Goal: Transaction & Acquisition: Purchase product/service

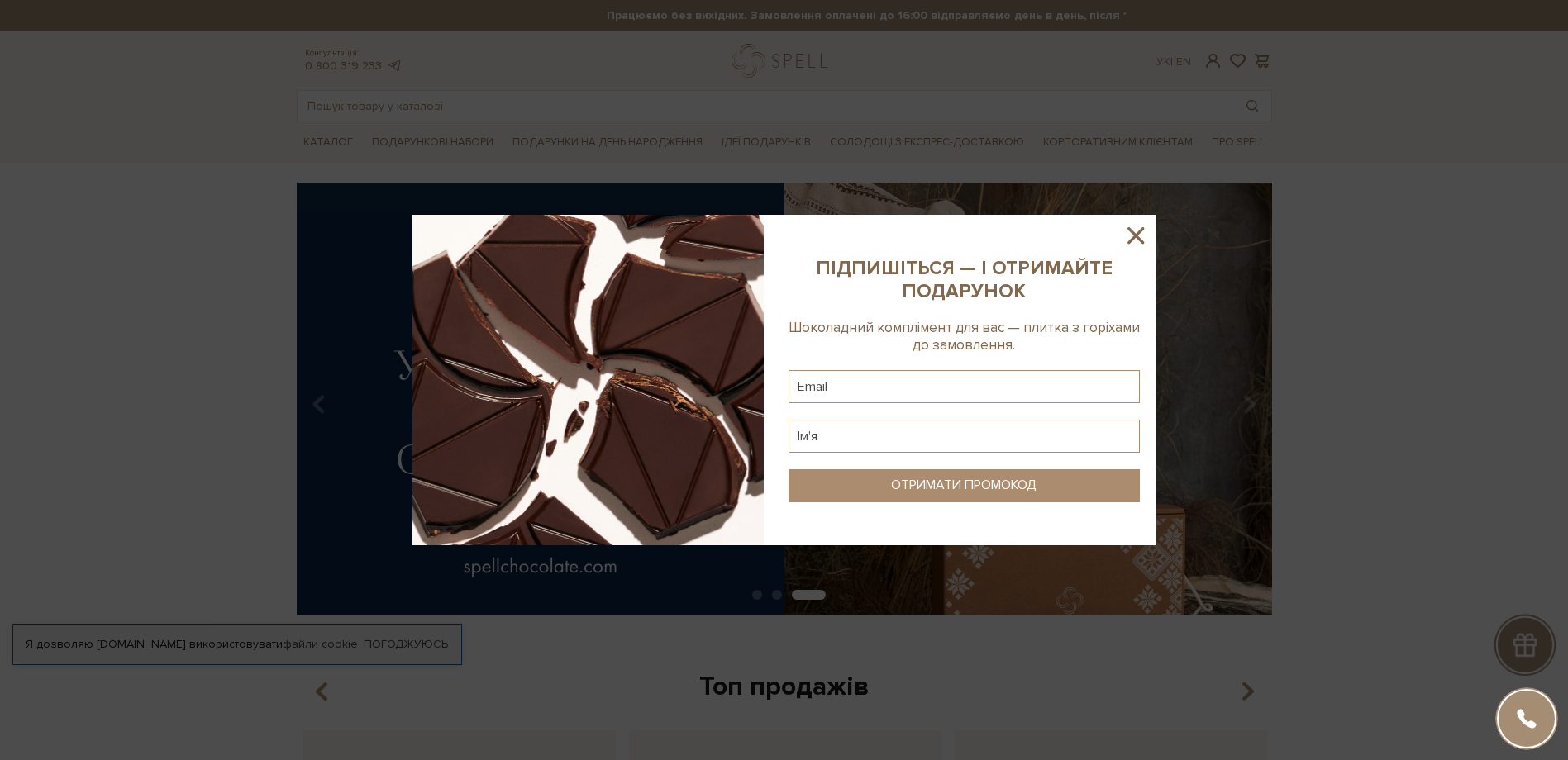
click at [1131, 226] on icon at bounding box center [1135, 235] width 28 height 28
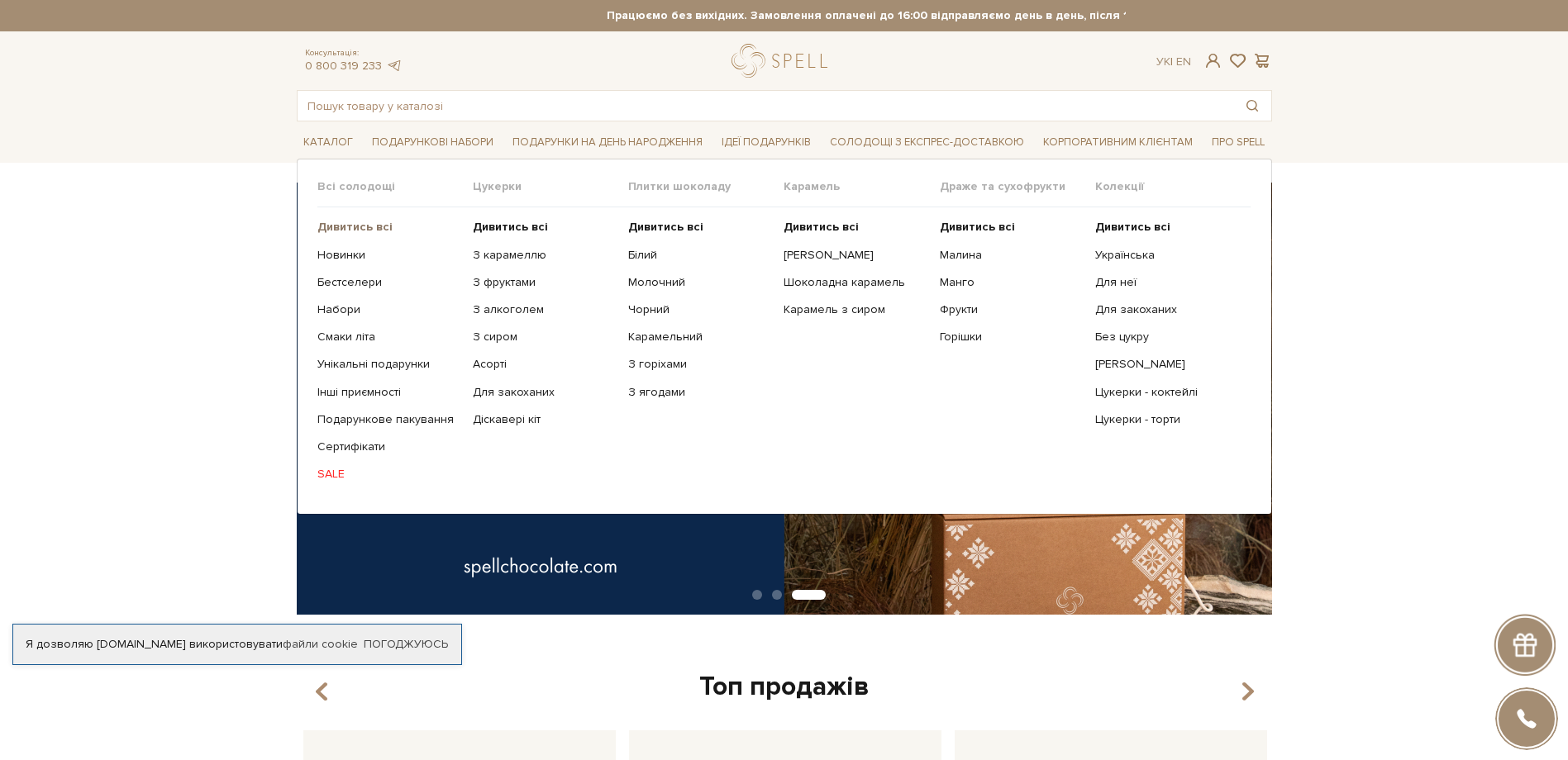
click at [355, 223] on b "Дивитись всі" at bounding box center [355, 226] width 75 height 14
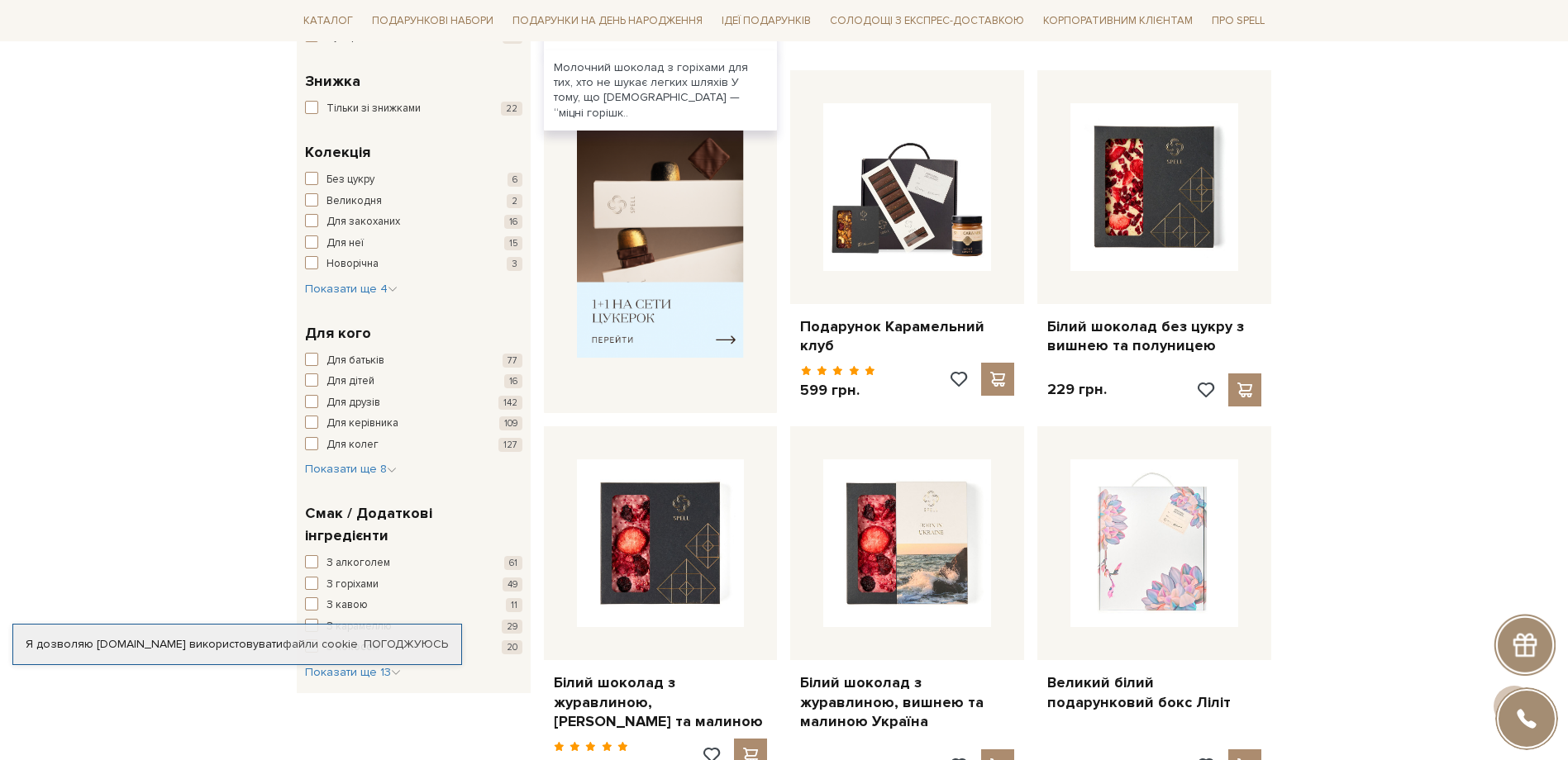
scroll to position [661, 0]
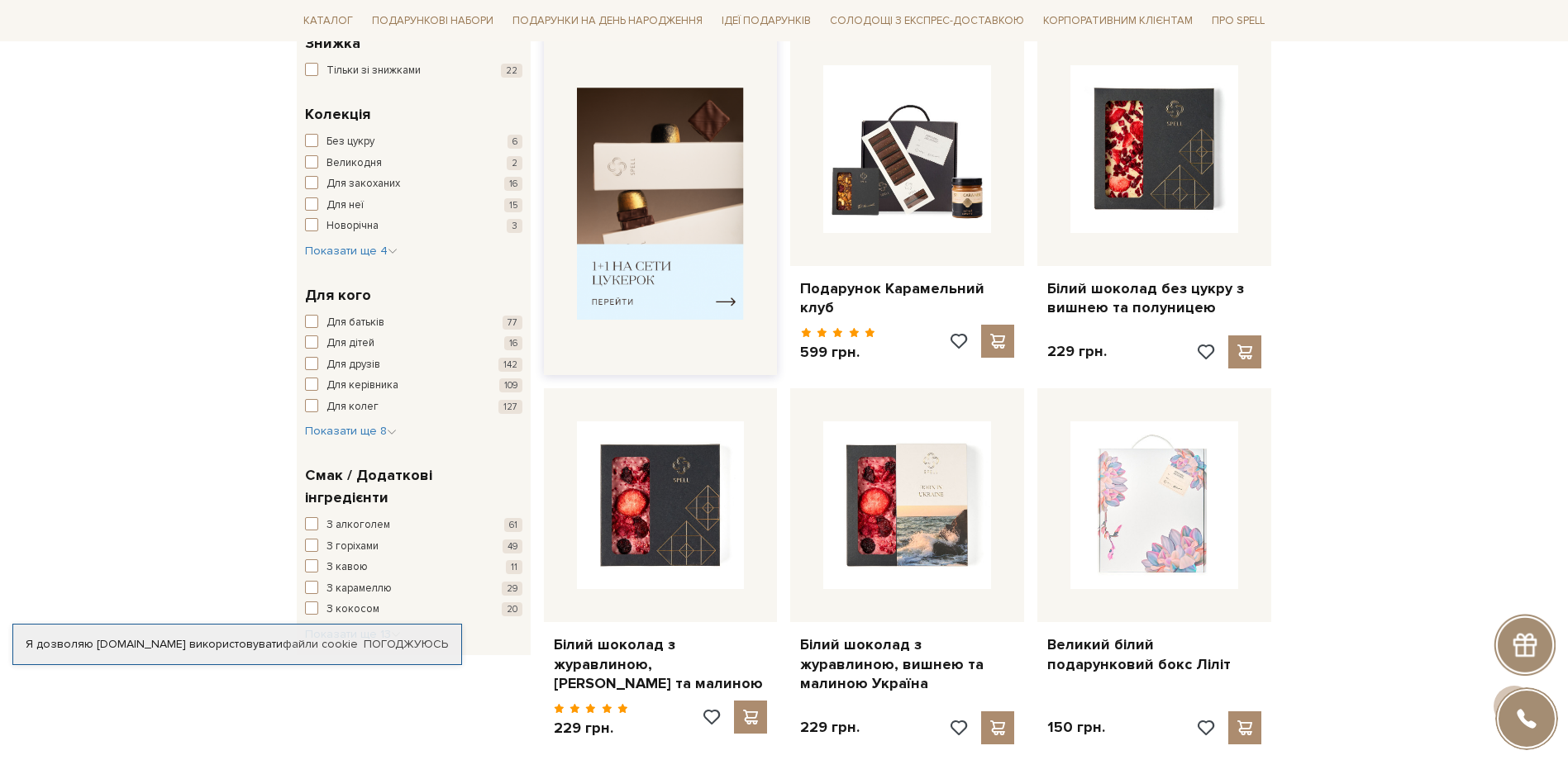
click at [669, 283] on img at bounding box center [660, 203] width 168 height 232
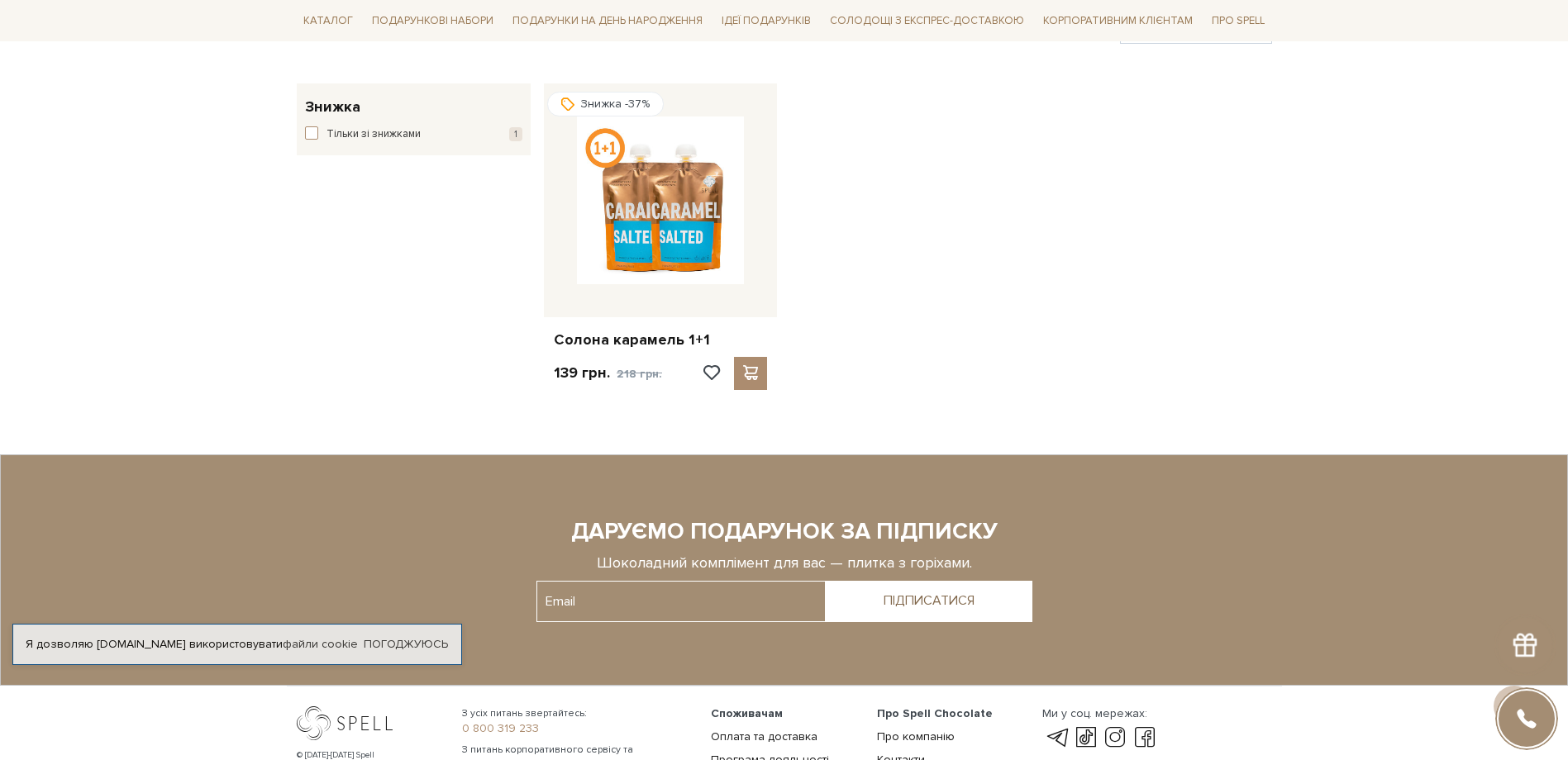
scroll to position [83, 0]
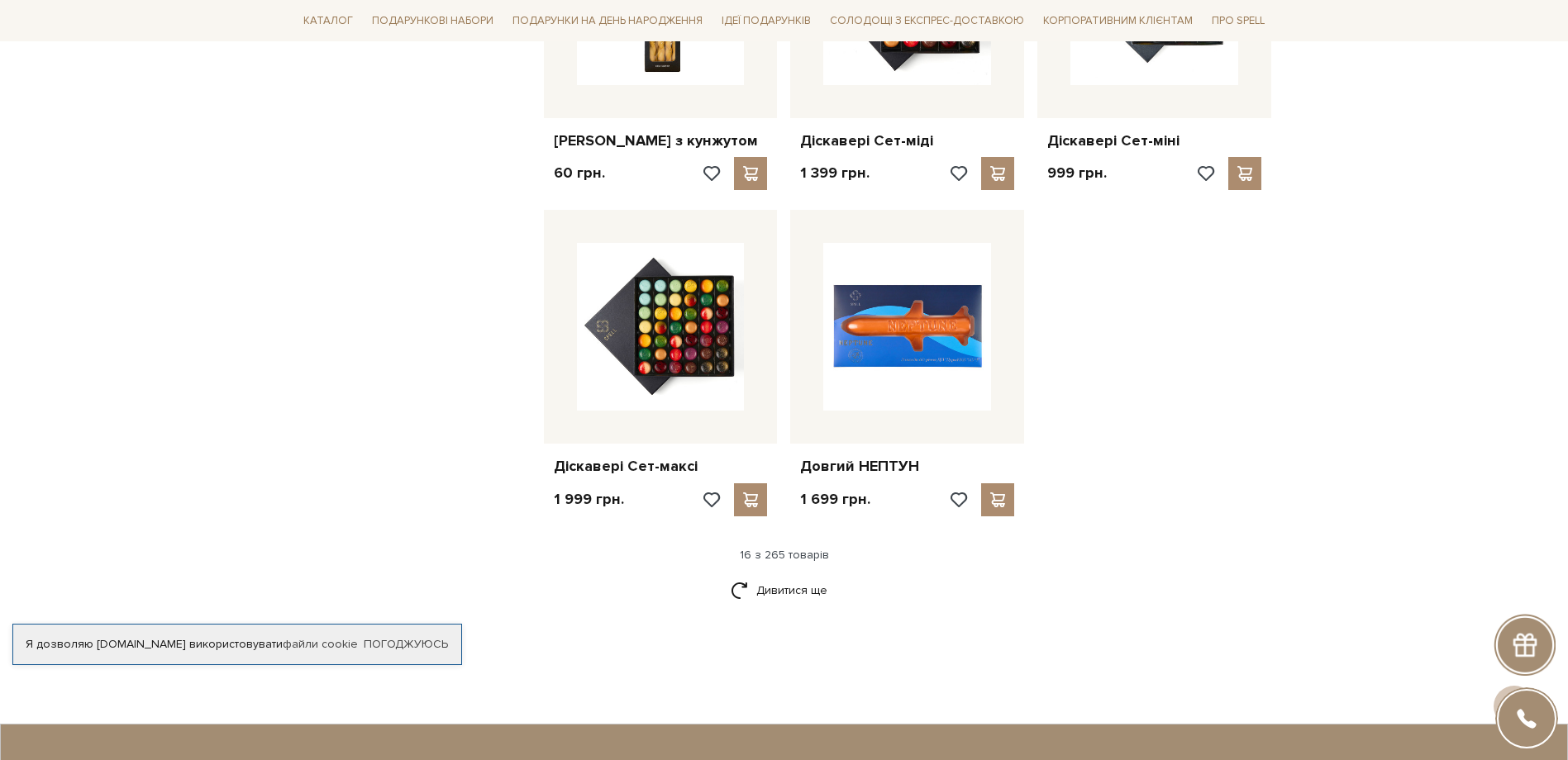
scroll to position [1900, 0]
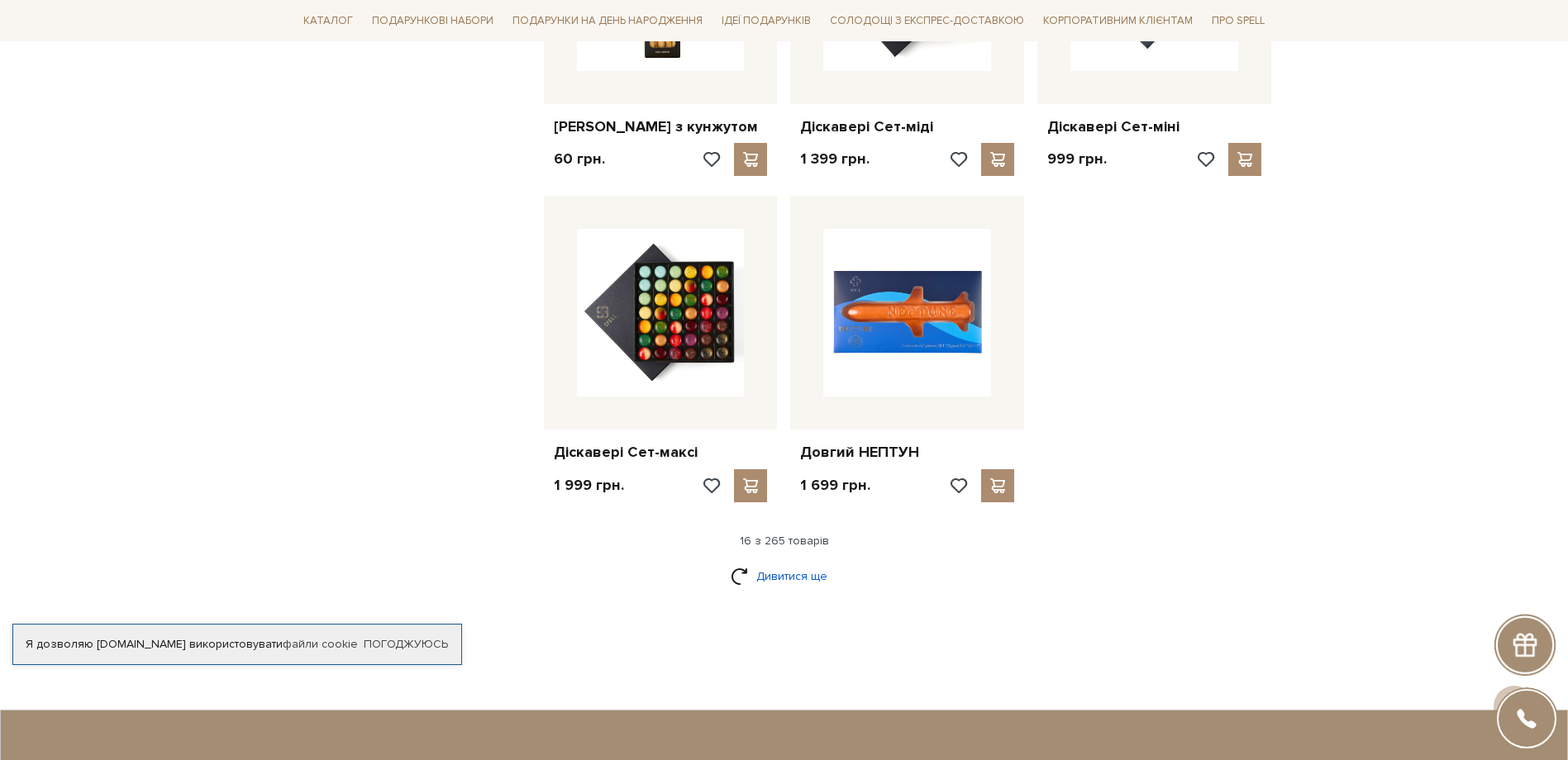
click at [745, 562] on link "Дивитися ще" at bounding box center [784, 576] width 107 height 29
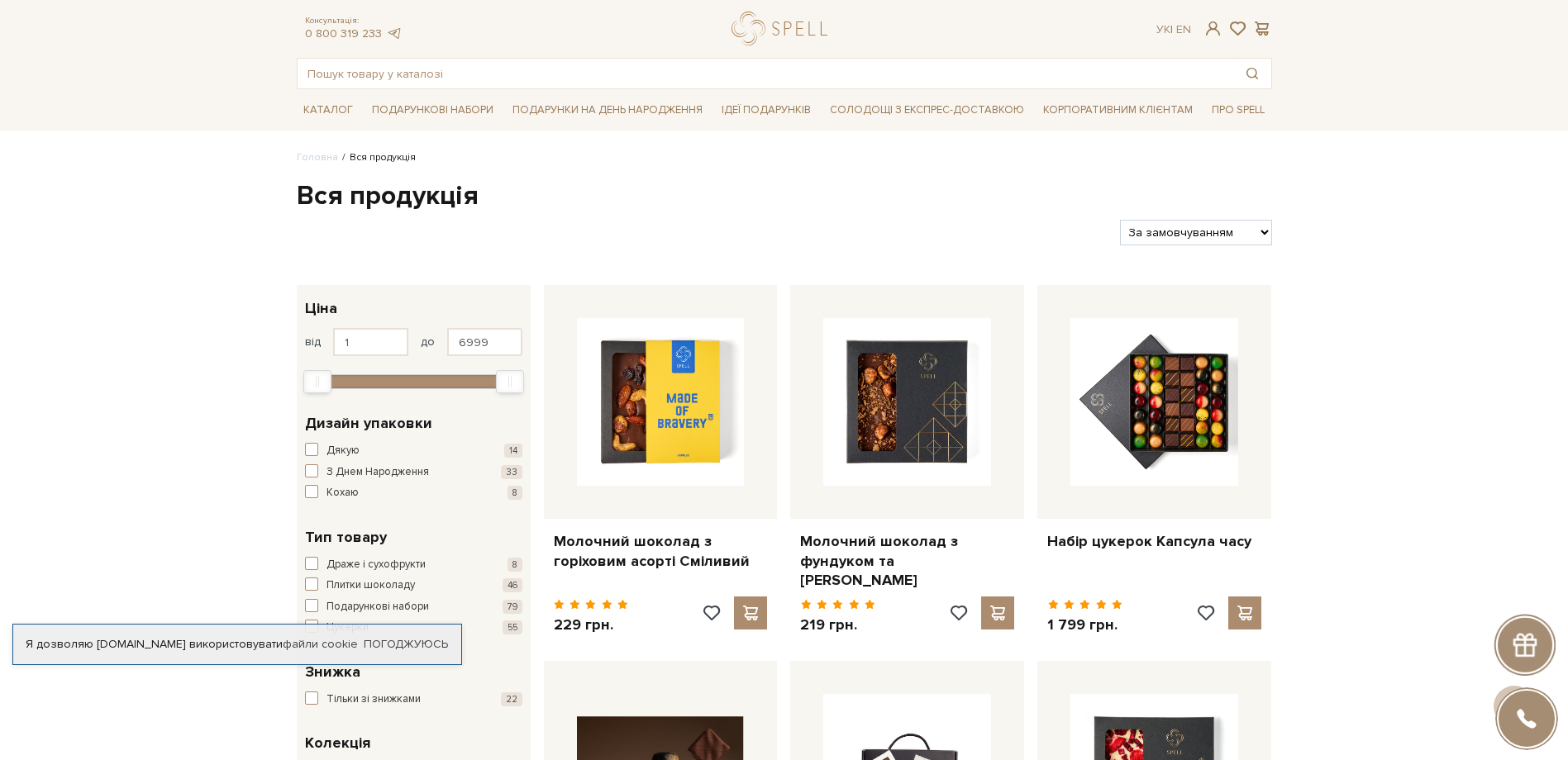
scroll to position [0, 0]
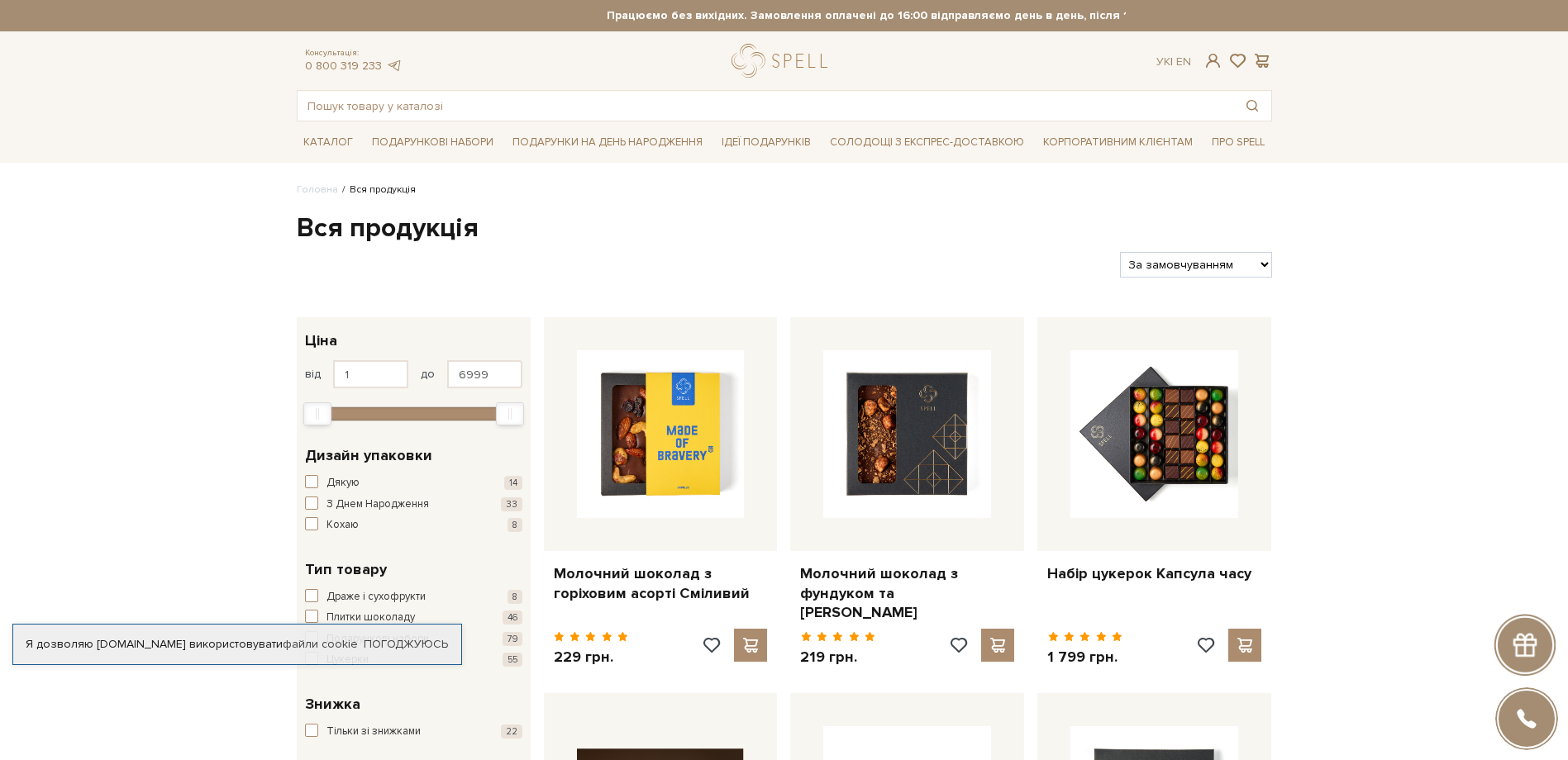
click at [1256, 253] on select "За замовчуванням За Ціною (зростання) За Ціною (зменшення) Новинки За популярні…" at bounding box center [1195, 265] width 151 height 26
select select "https://spellchocolate.com/our-productions/?sort=p.price&order=ASC"
click at [1120, 252] on select "За замовчуванням За Ціною (зростання) За Ціною (зменшення) Новинки За популярні…" at bounding box center [1195, 265] width 151 height 26
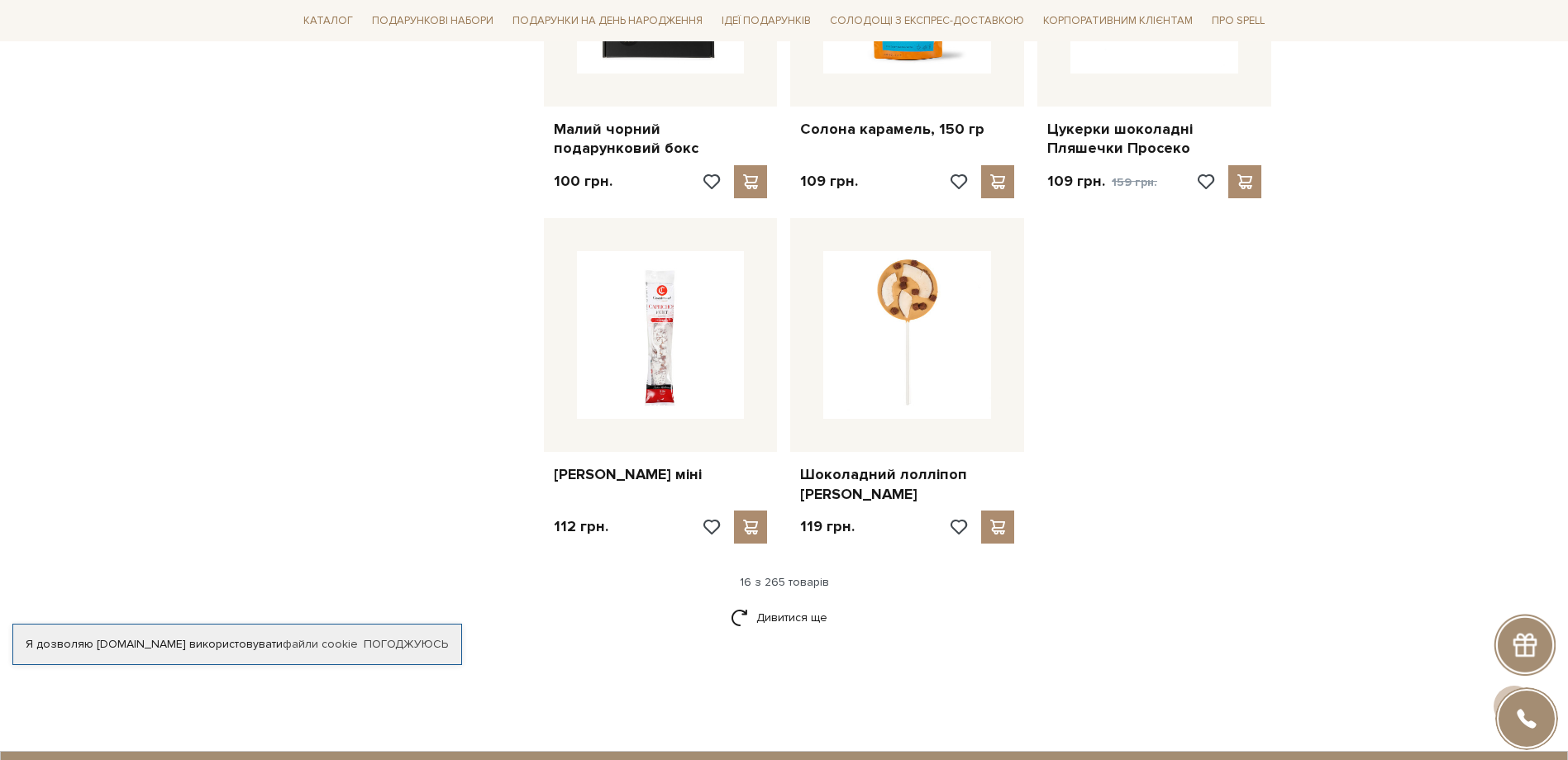
scroll to position [1817, 0]
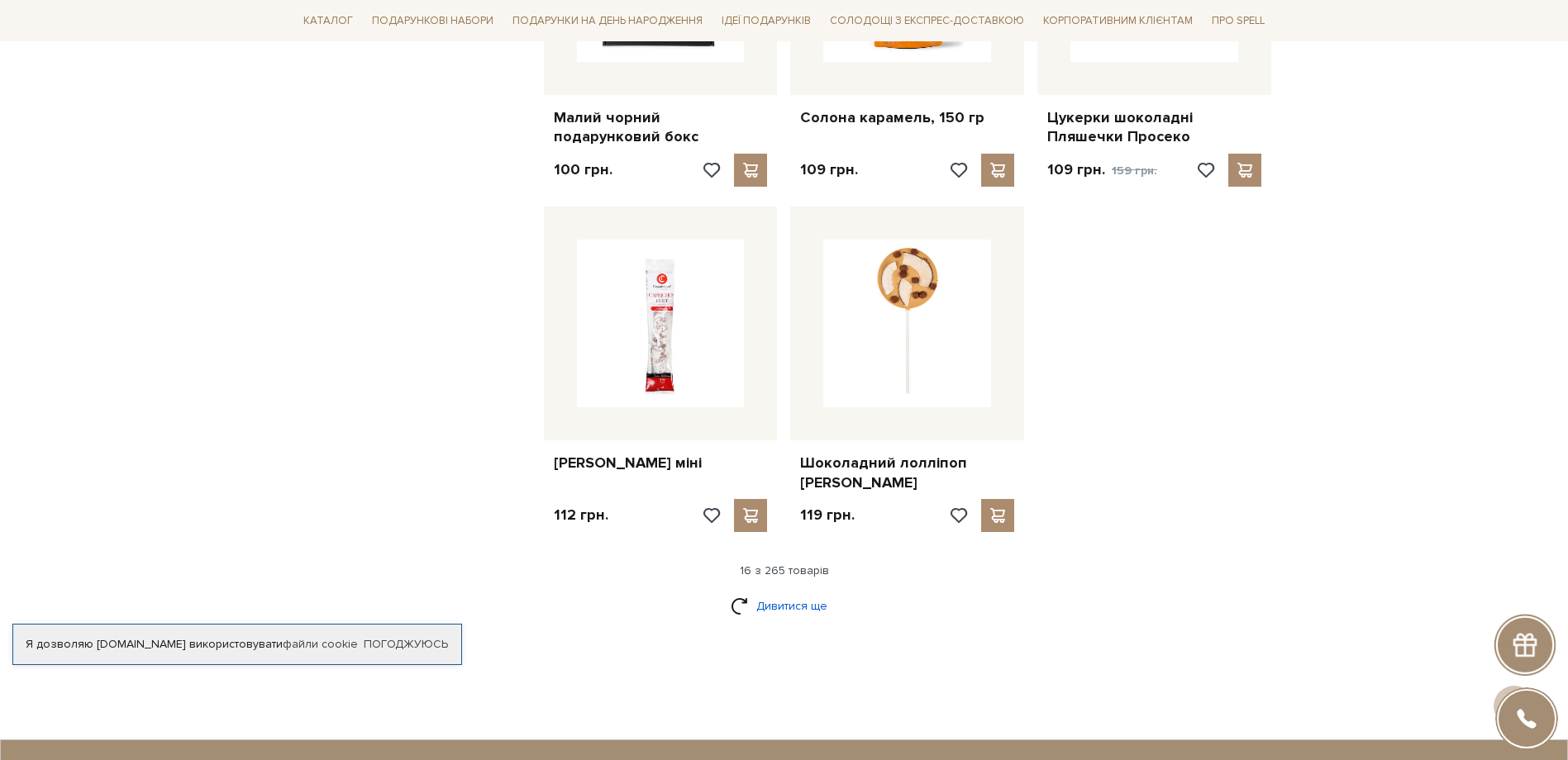
click at [787, 591] on link "Дивитися ще" at bounding box center [784, 606] width 107 height 29
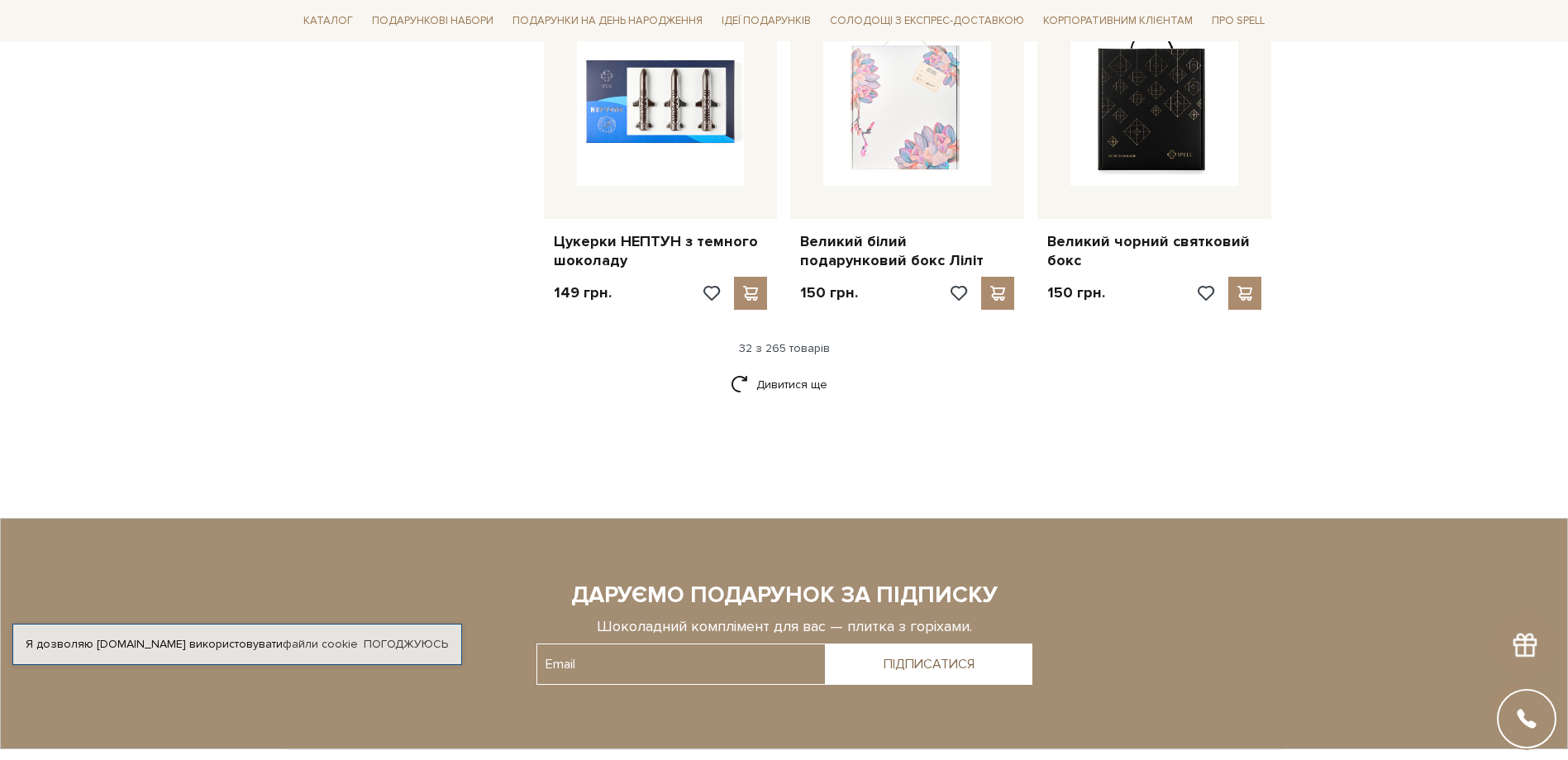
scroll to position [3799, 0]
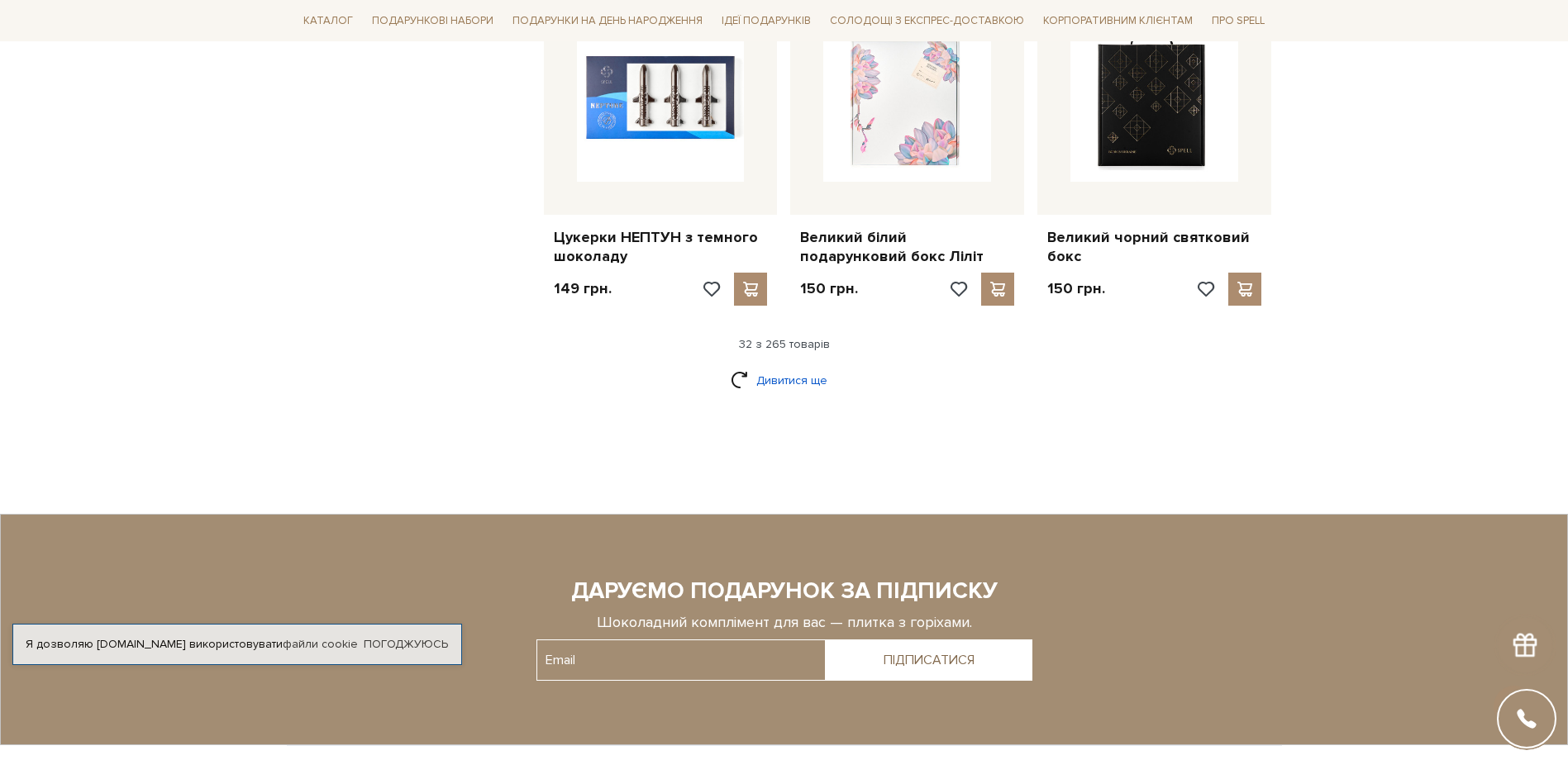
click at [806, 366] on link "Дивитися ще" at bounding box center [784, 380] width 107 height 29
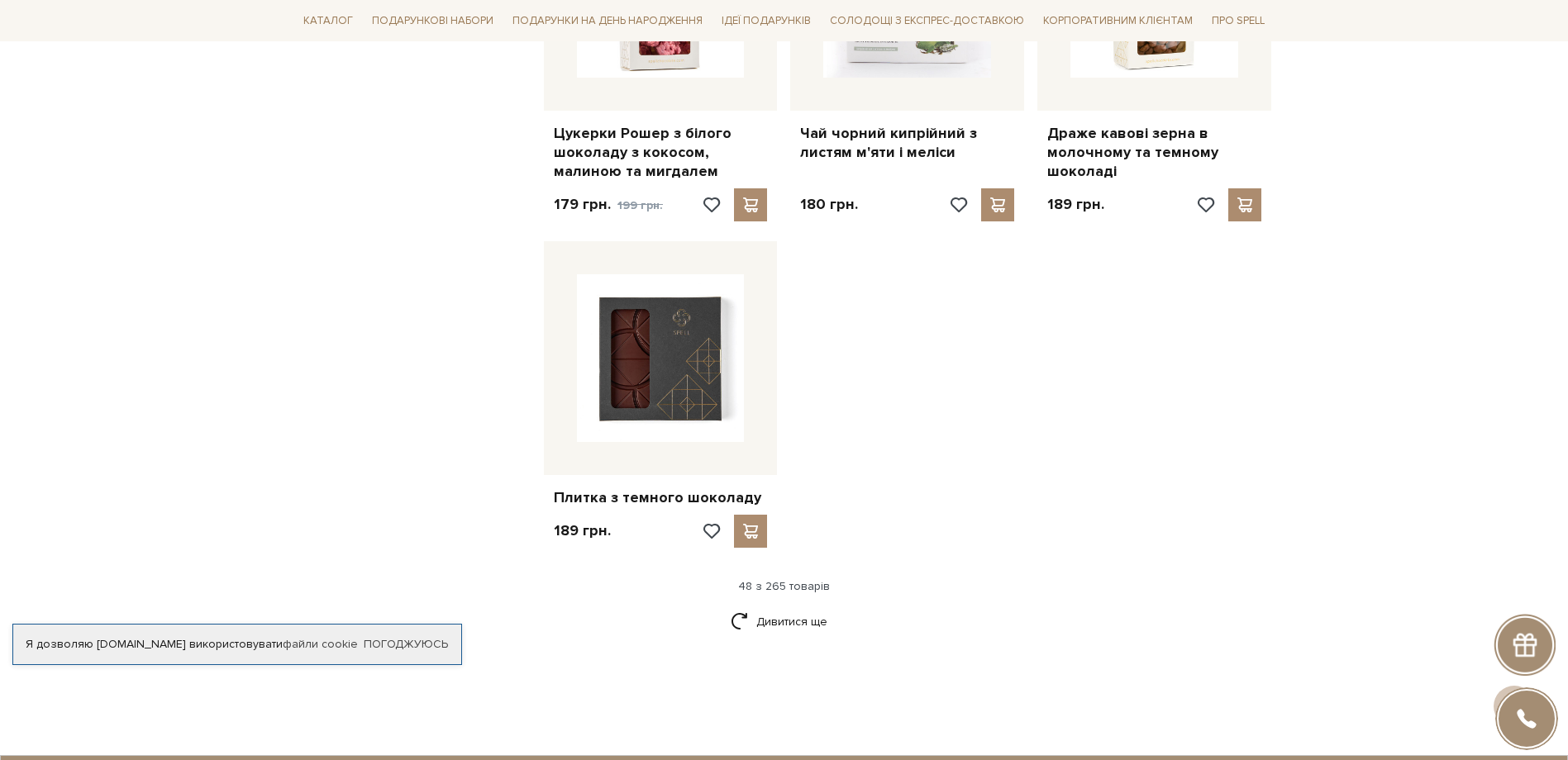
scroll to position [5699, 0]
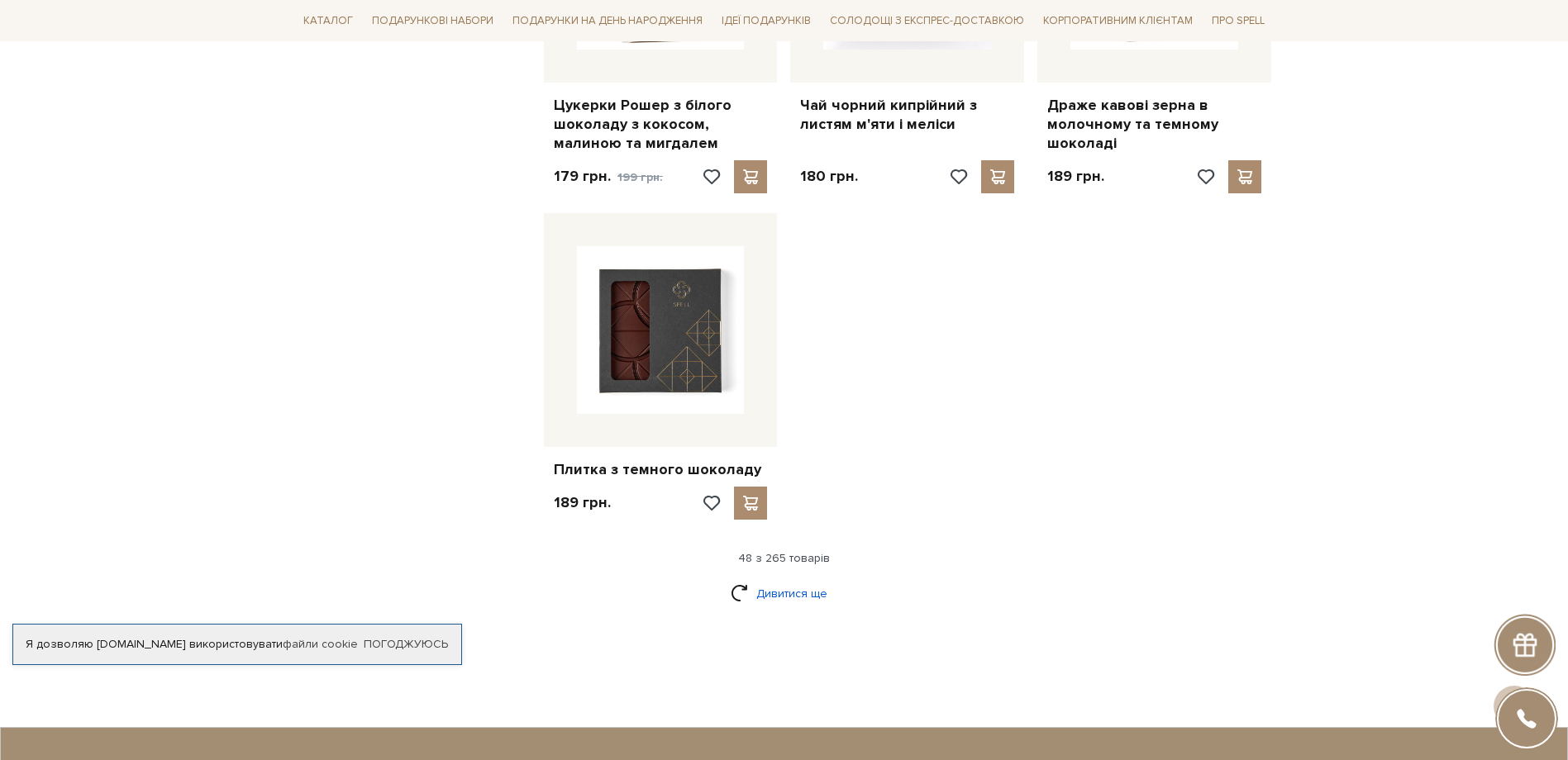
click at [780, 579] on link "Дивитися ще" at bounding box center [784, 593] width 107 height 29
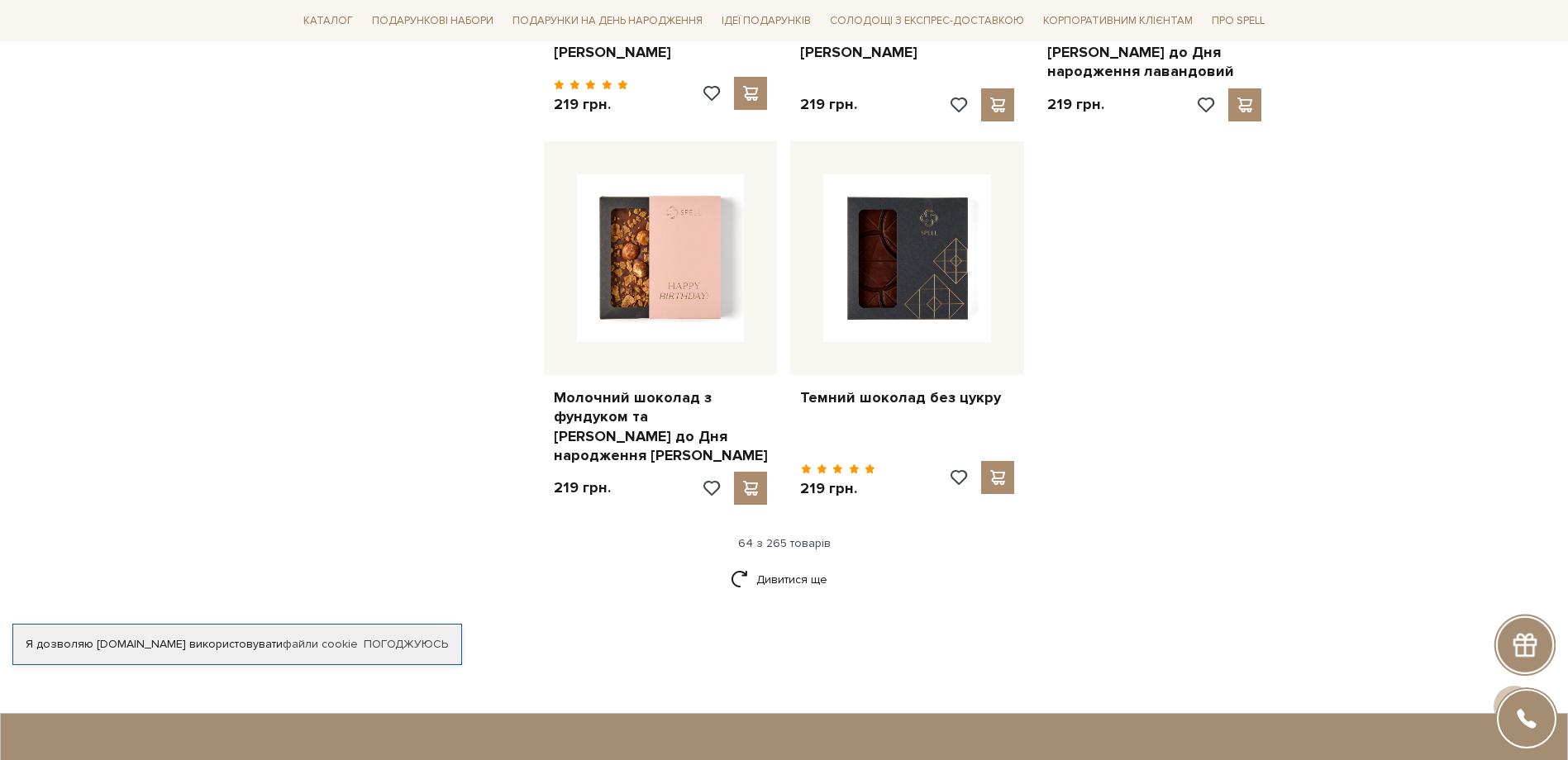
scroll to position [7598, 0]
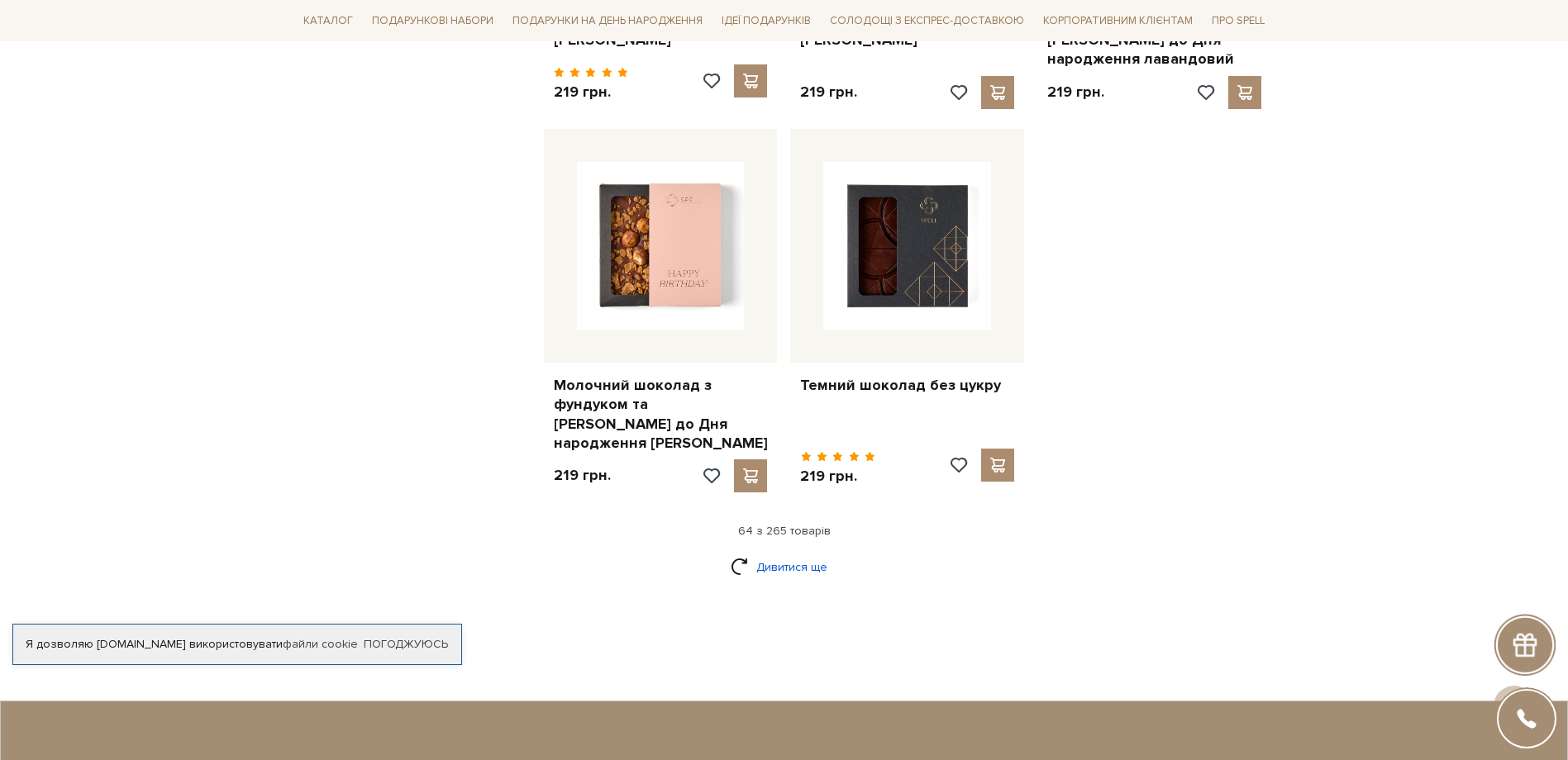
click at [785, 553] on link "Дивитися ще" at bounding box center [784, 567] width 107 height 29
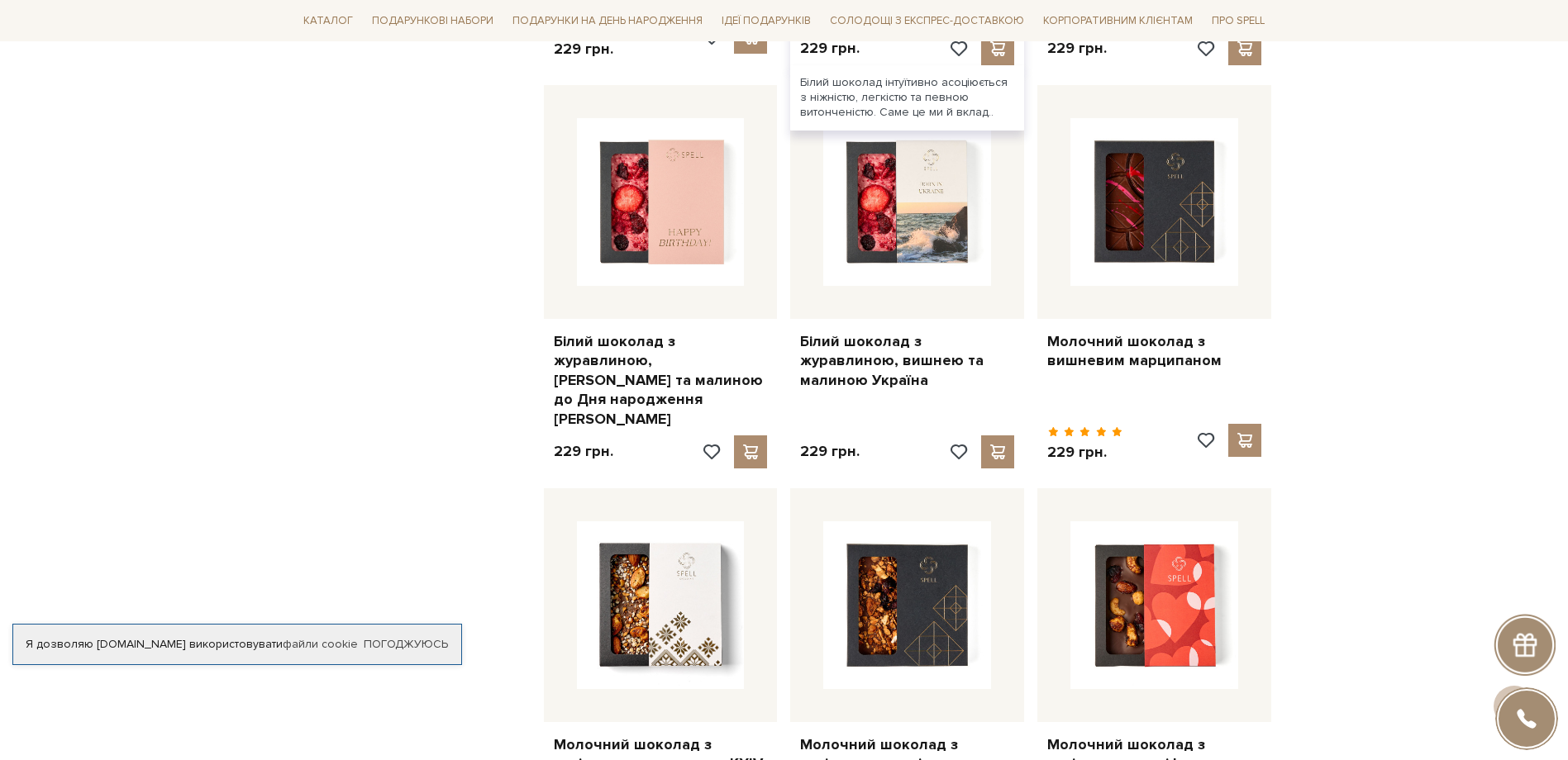
scroll to position [8259, 0]
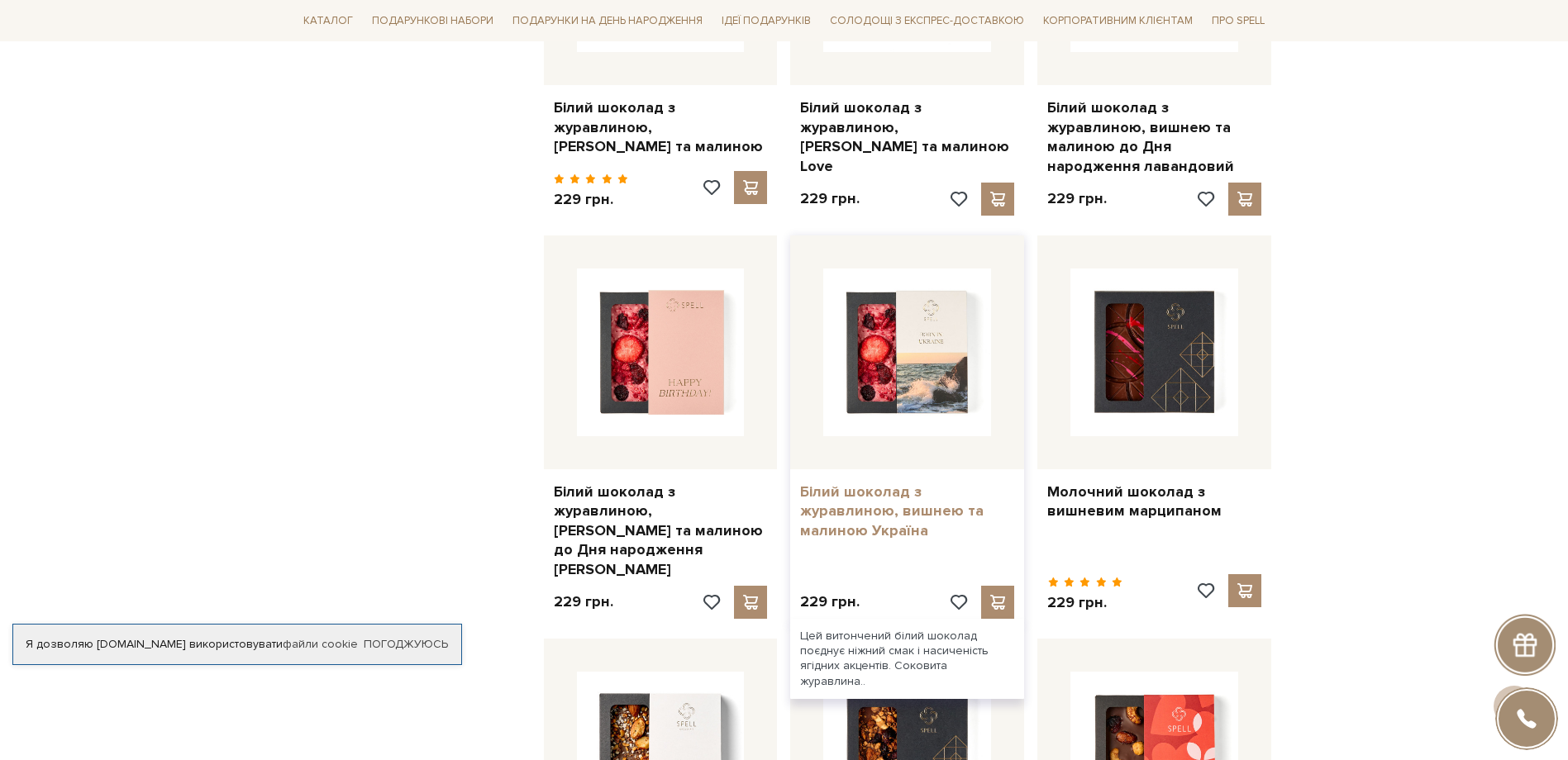
click at [886, 483] on link "Білий шоколад з журавлиною, вишнею та малиною Україна" at bounding box center [907, 511] width 214 height 58
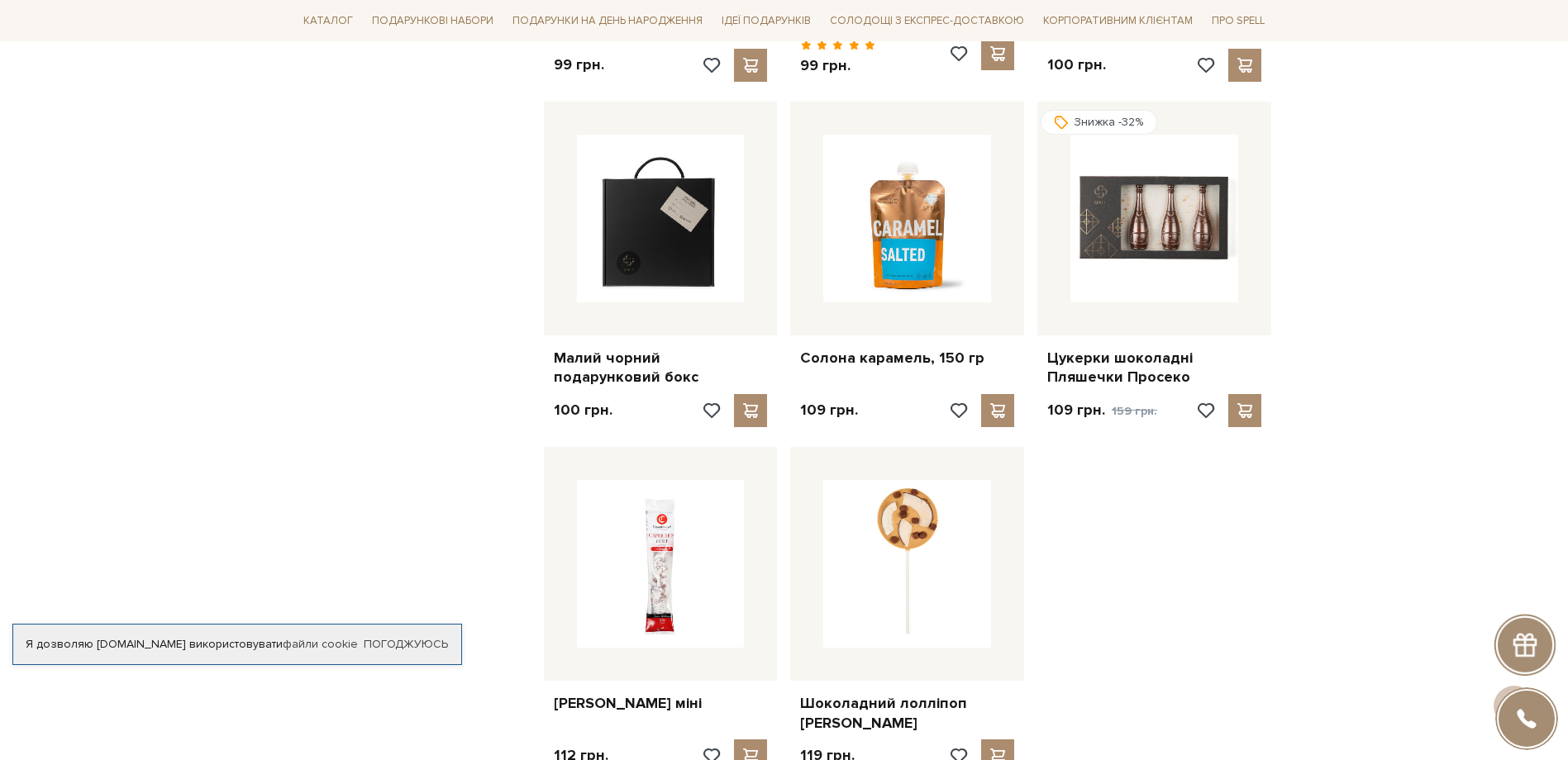
scroll to position [1584, 0]
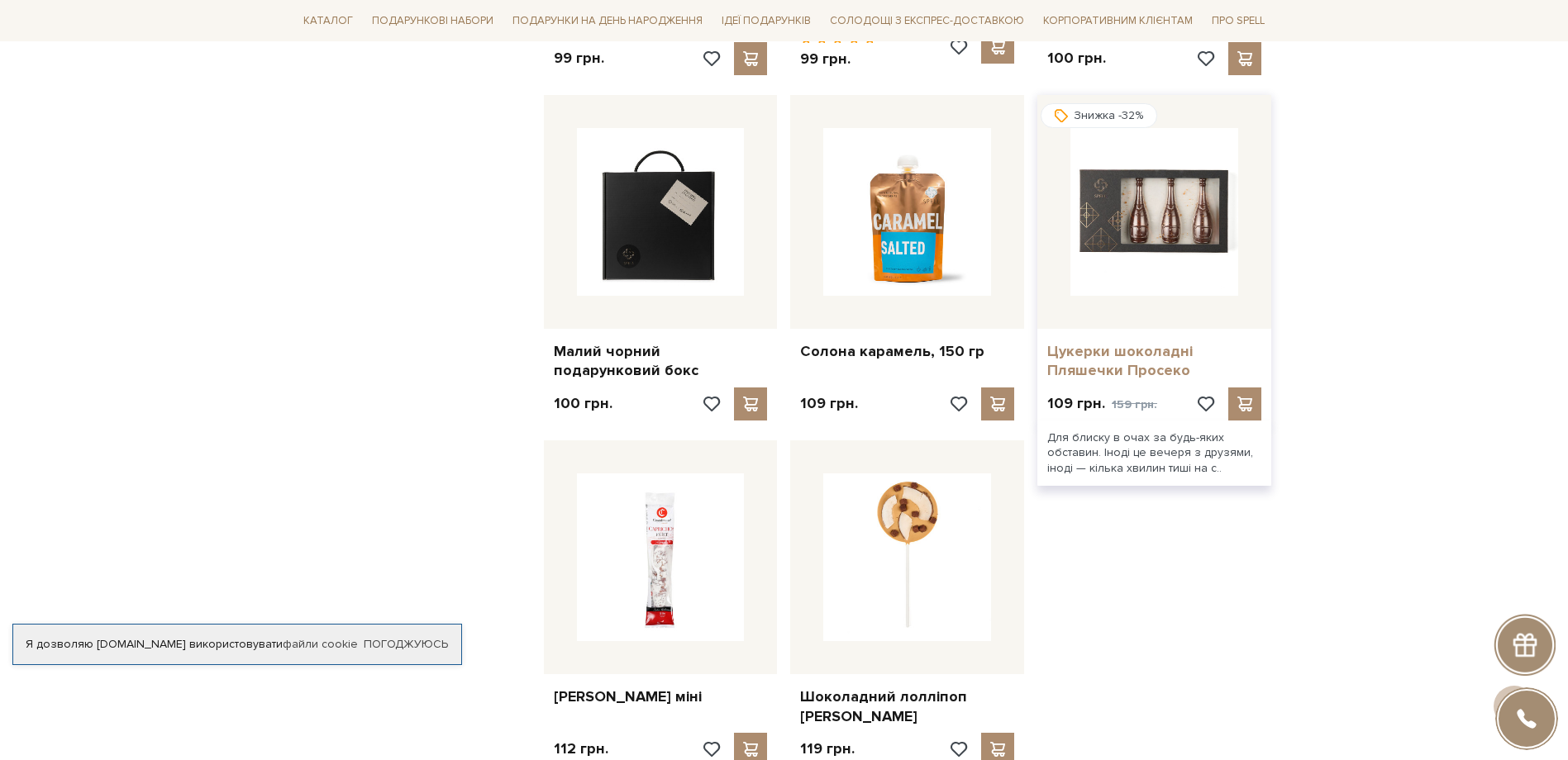
click at [1153, 342] on link "Цукерки шоколадні Пляшечки Просеко" at bounding box center [1154, 361] width 214 height 39
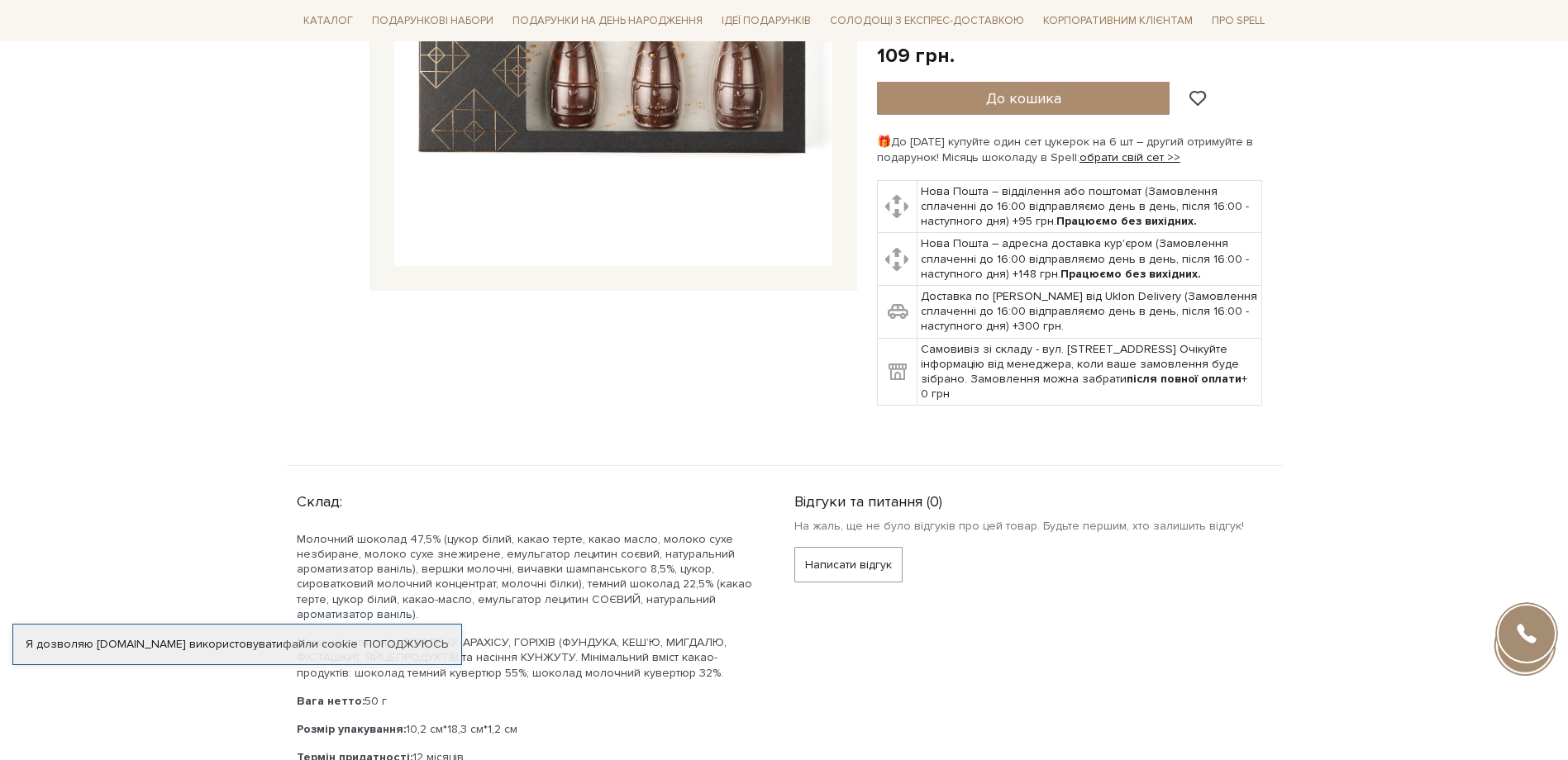
scroll to position [413, 0]
click at [1111, 159] on link "обрати свій сет >>" at bounding box center [1129, 159] width 101 height 14
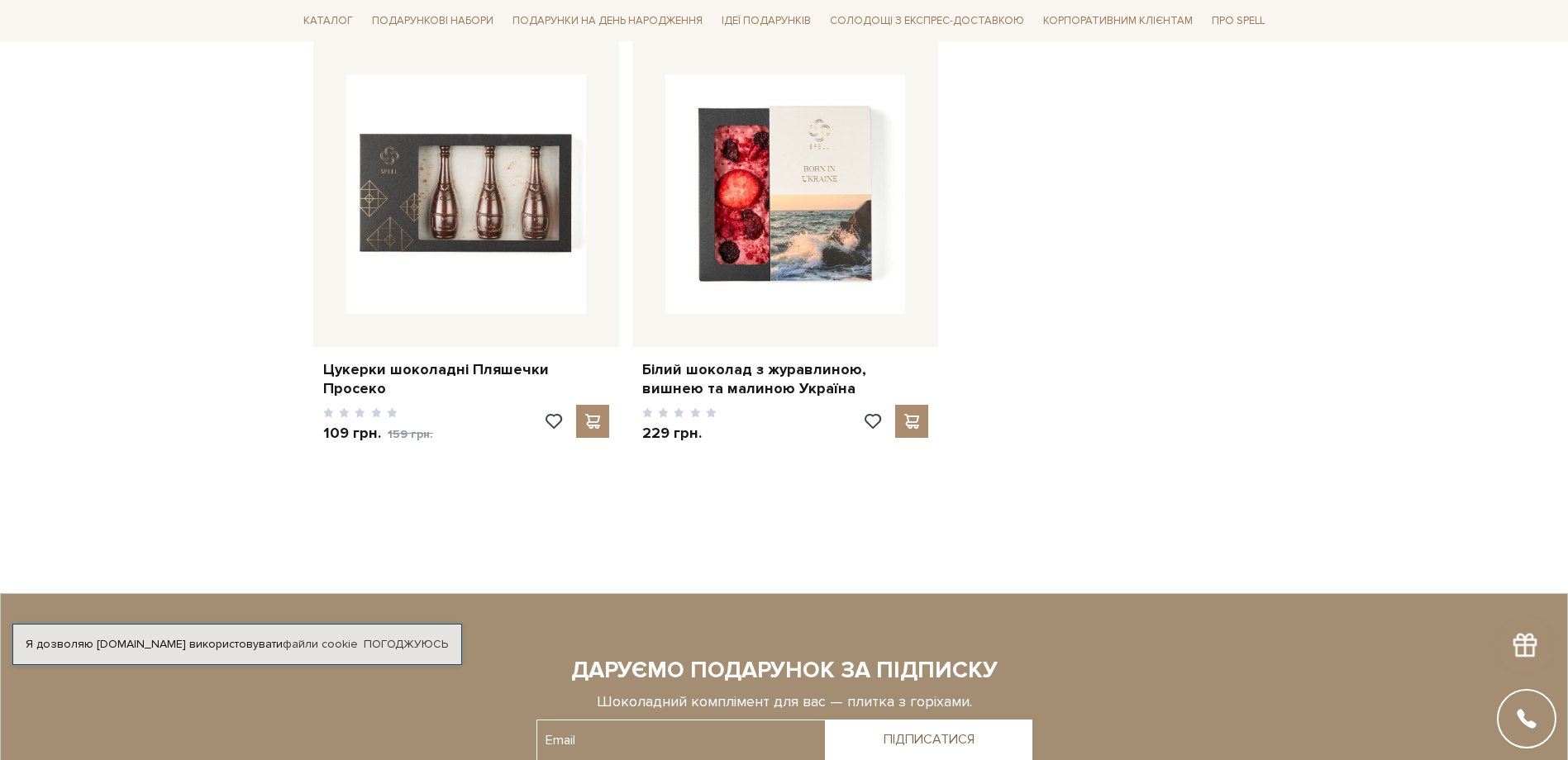
scroll to position [330, 0]
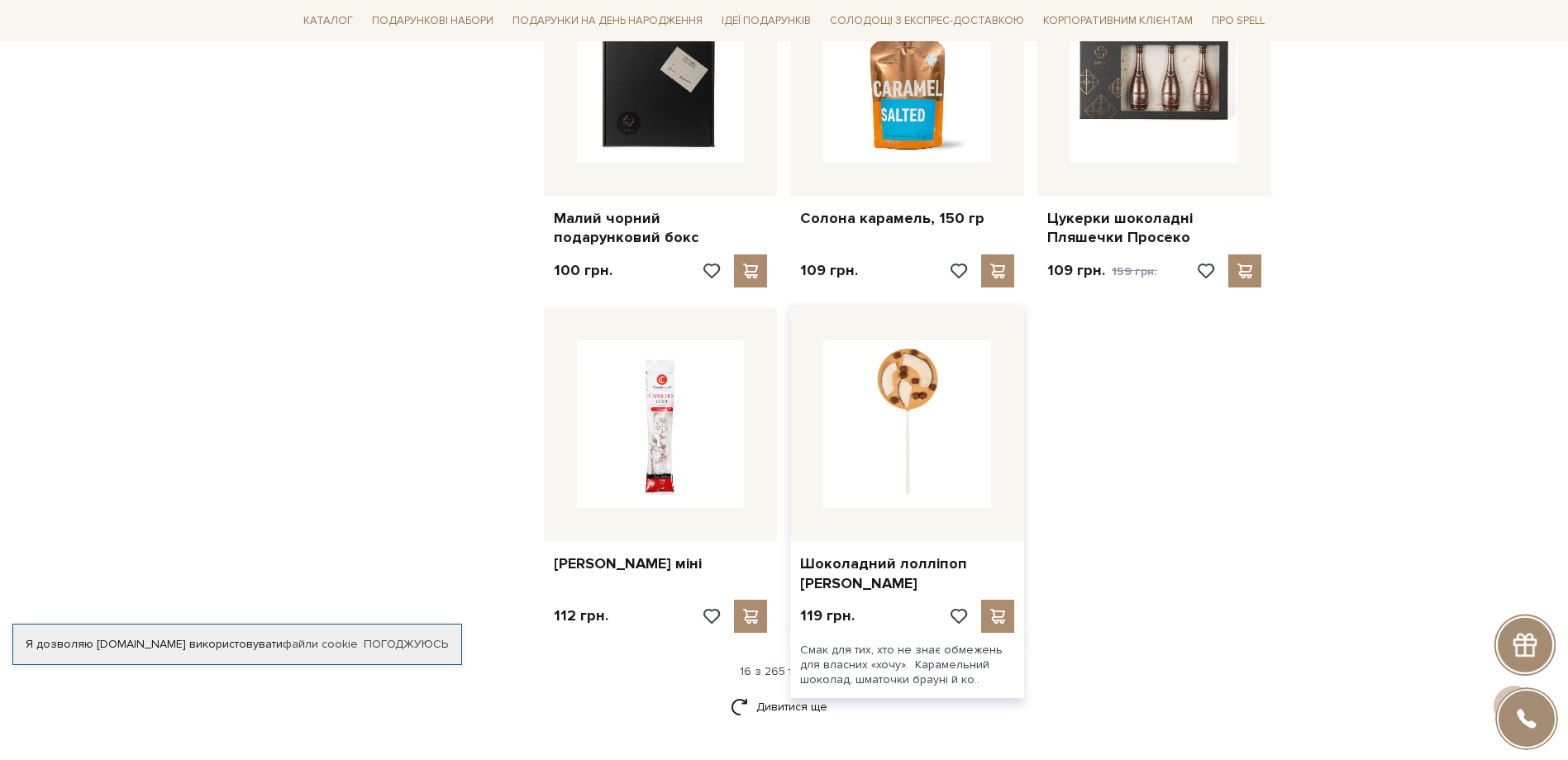
scroll to position [1996, 0]
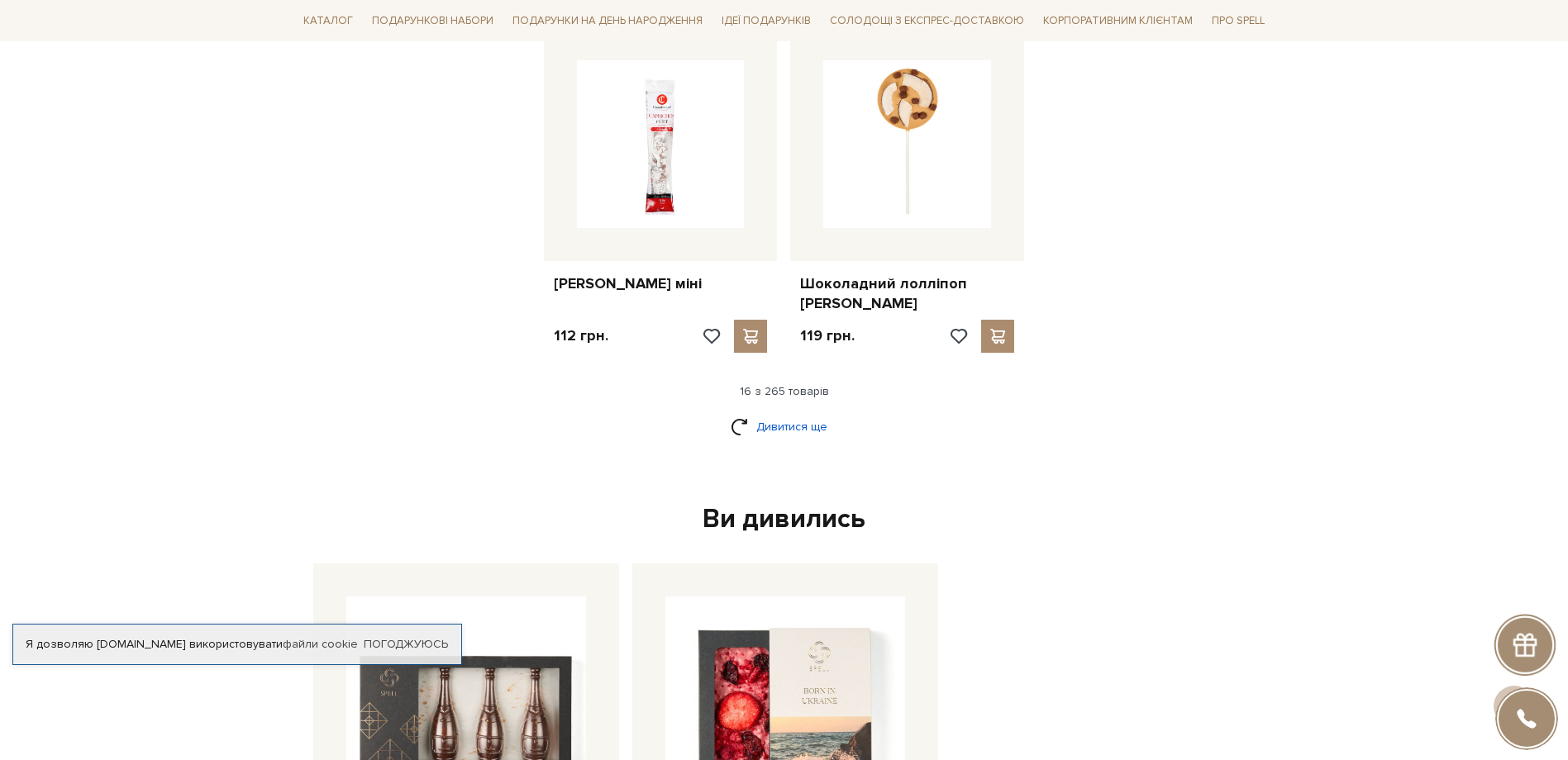
click at [779, 412] on link "Дивитися ще" at bounding box center [784, 427] width 107 height 29
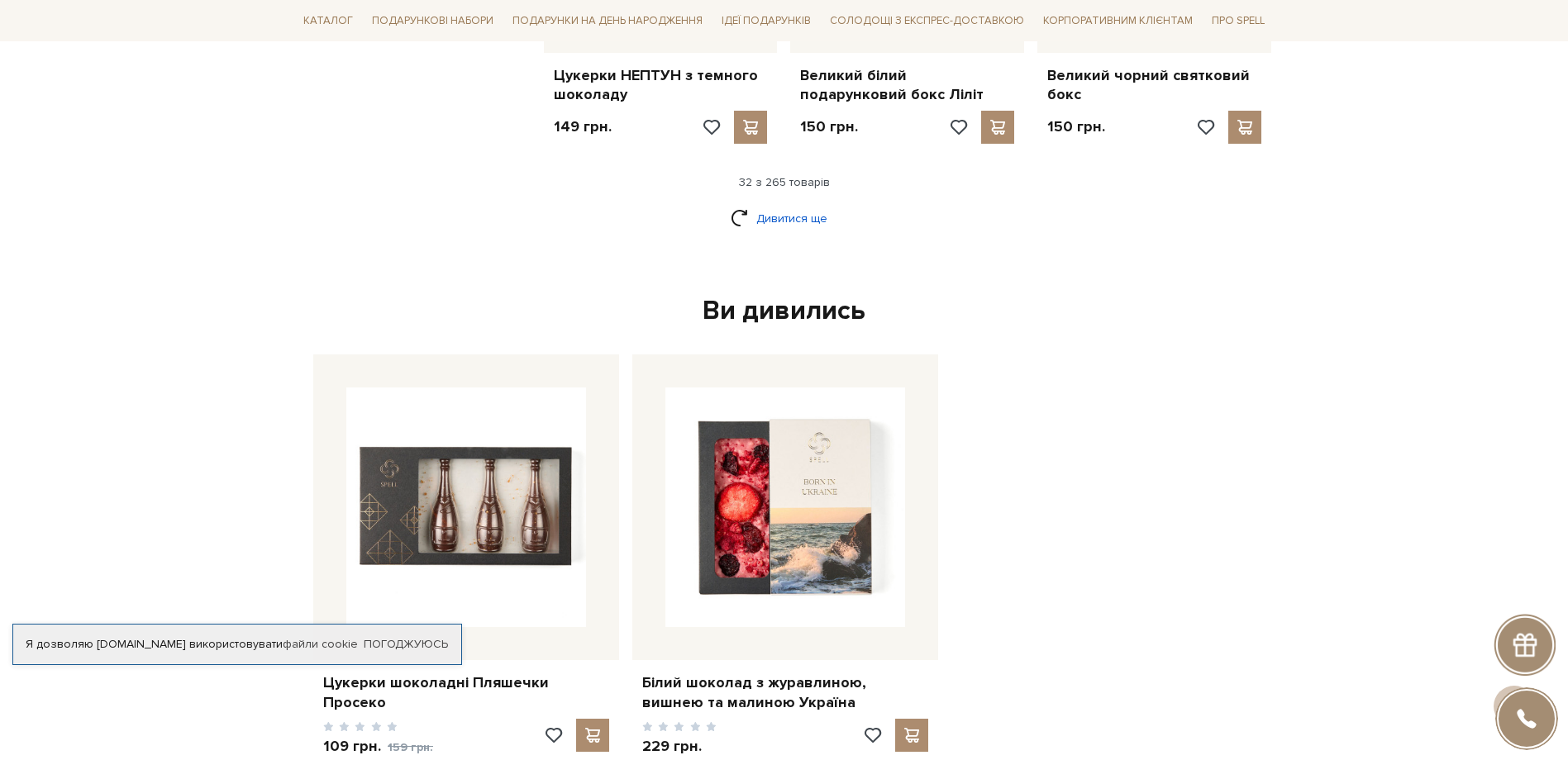
scroll to position [3813, 0]
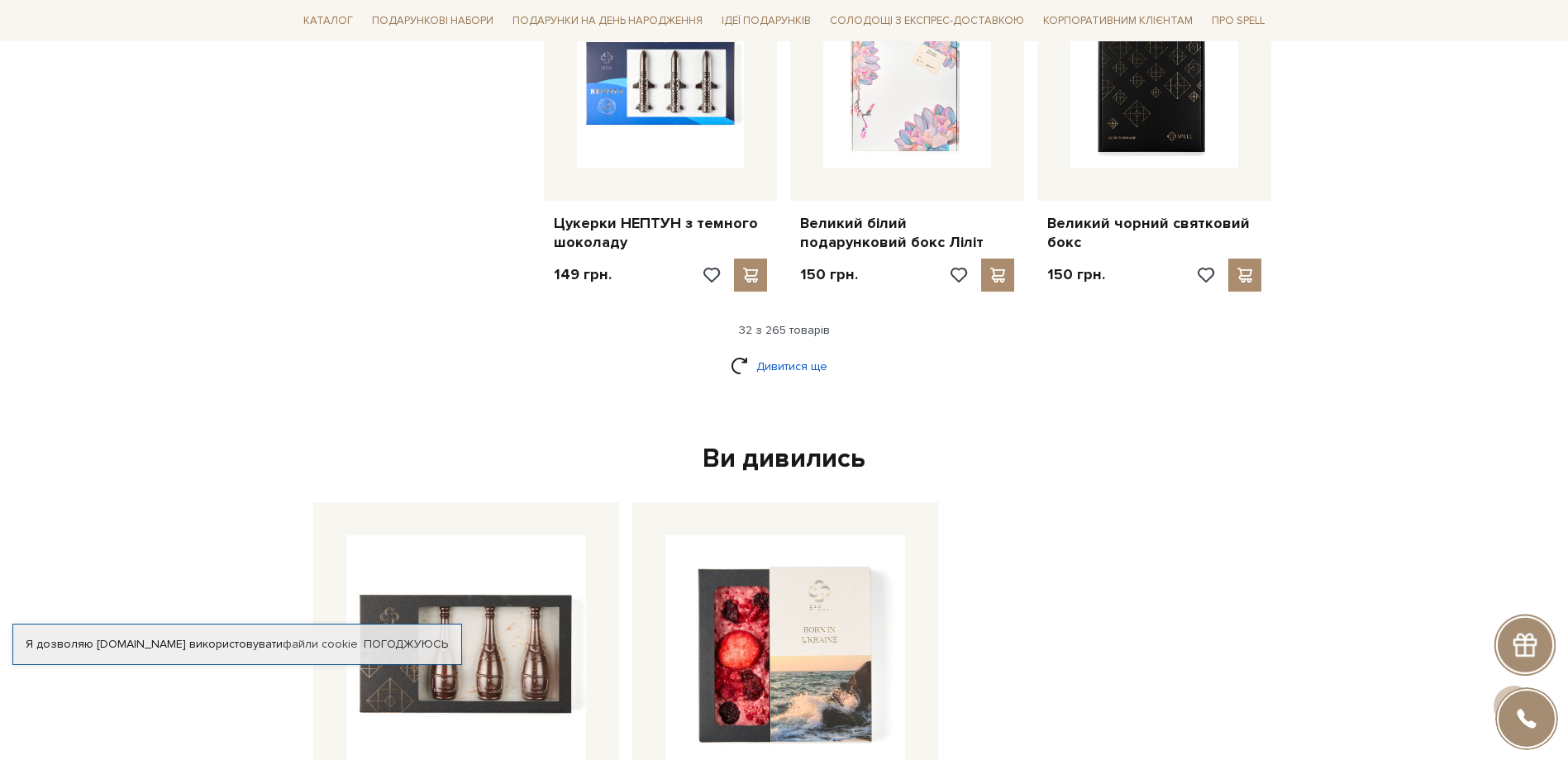
click at [802, 352] on link "Дивитися ще" at bounding box center [784, 366] width 107 height 29
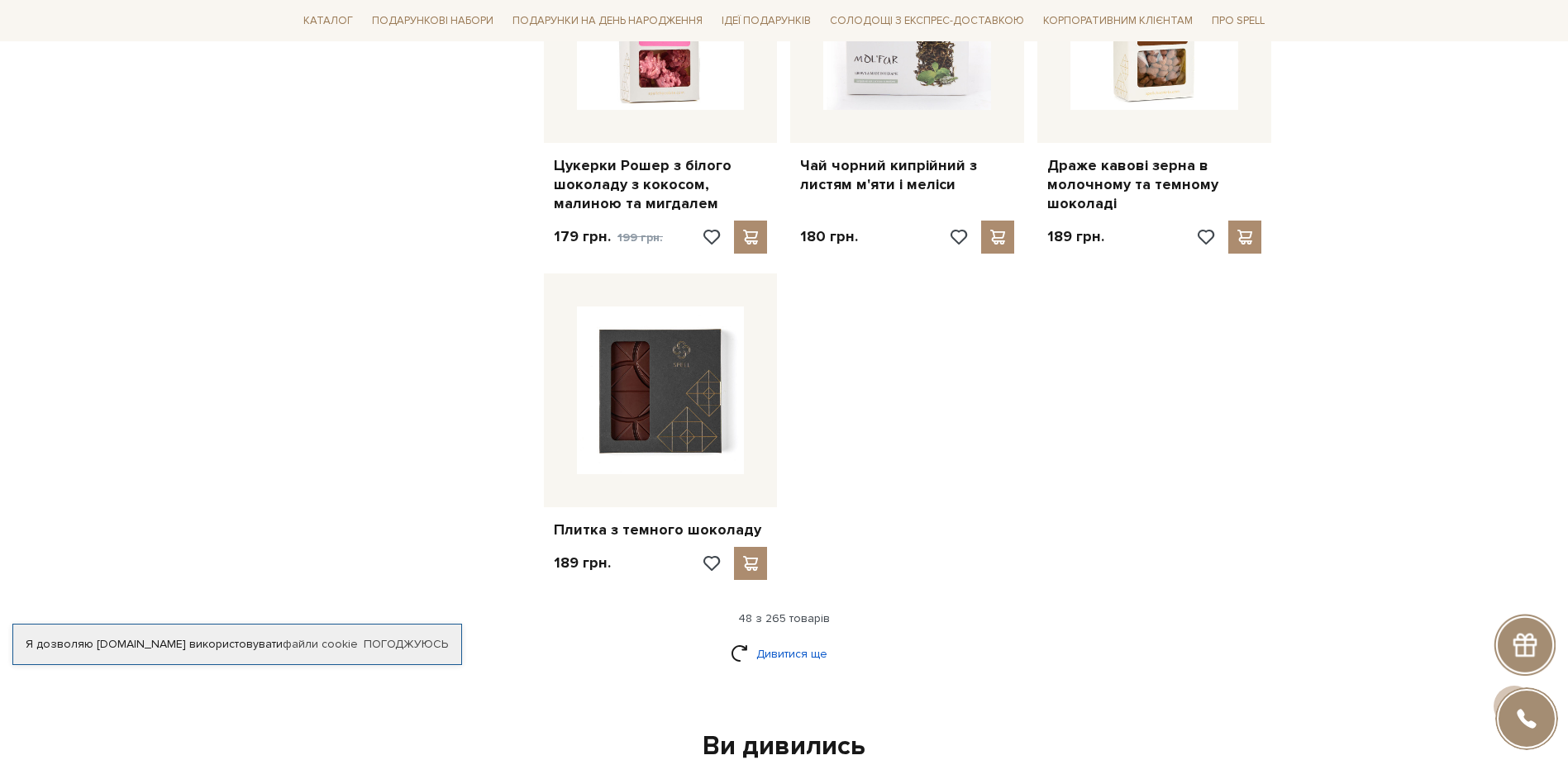
scroll to position [5713, 0]
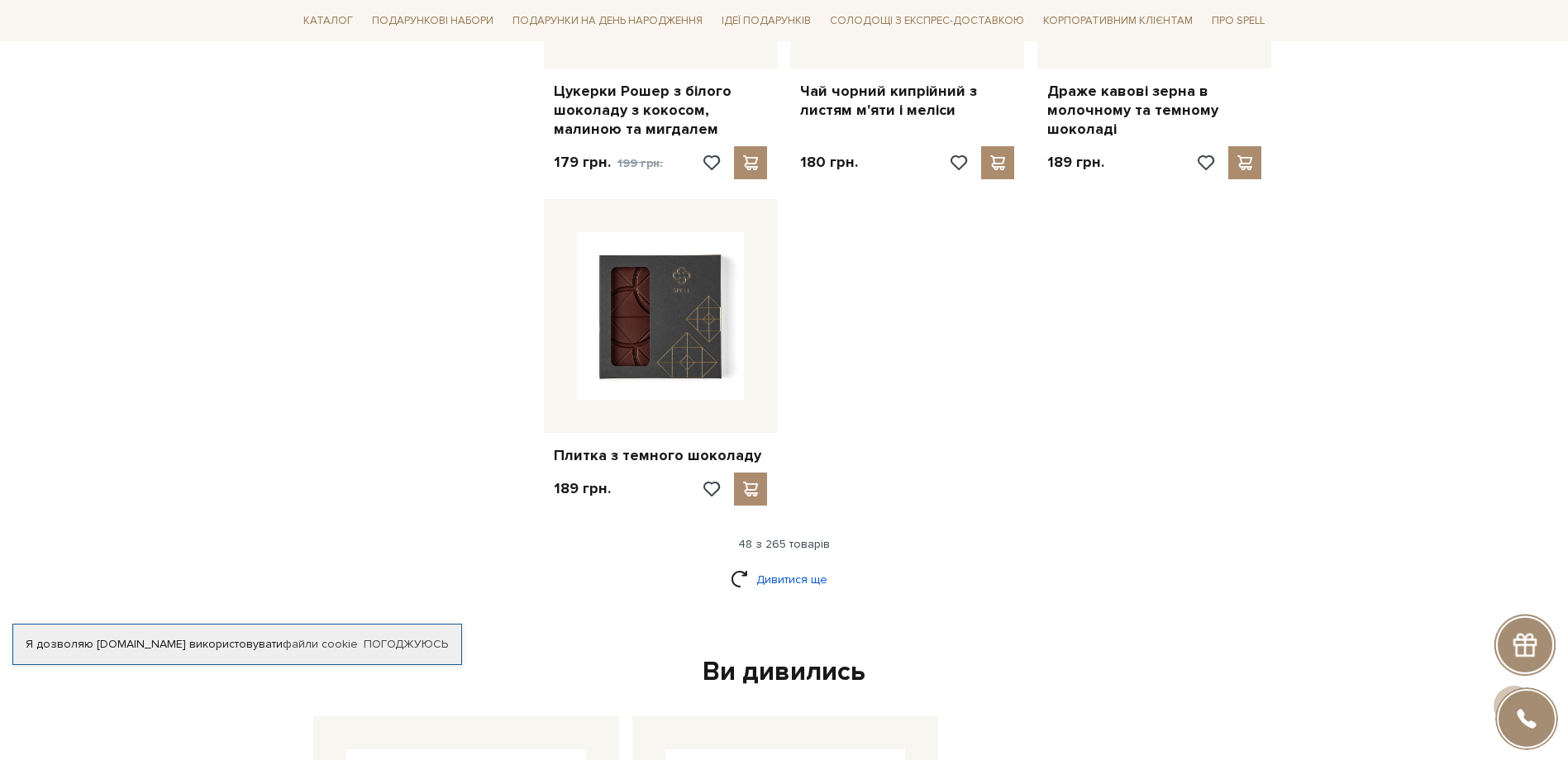
click at [777, 564] on link "Дивитися ще" at bounding box center [784, 579] width 107 height 29
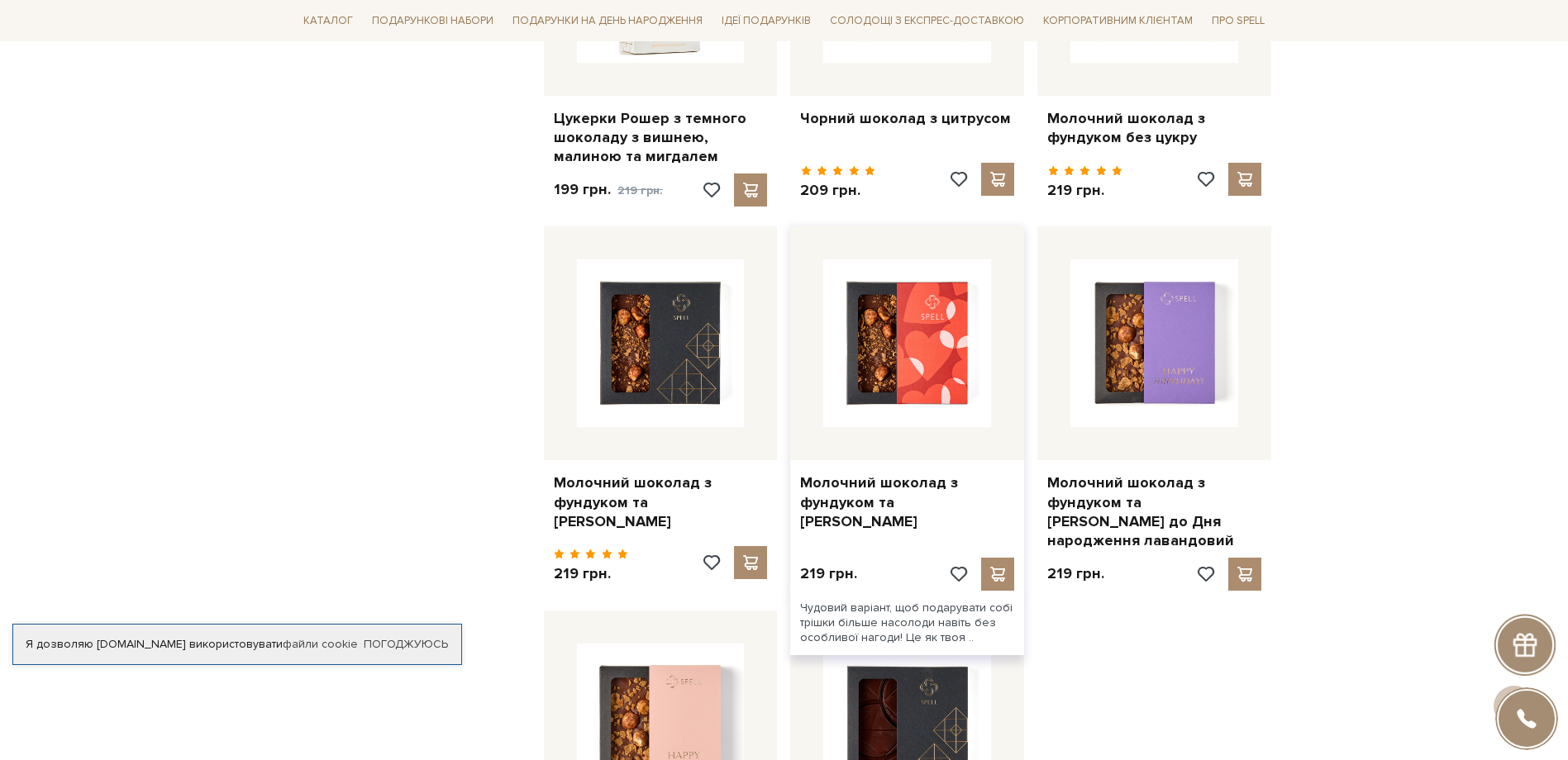
scroll to position [7530, 0]
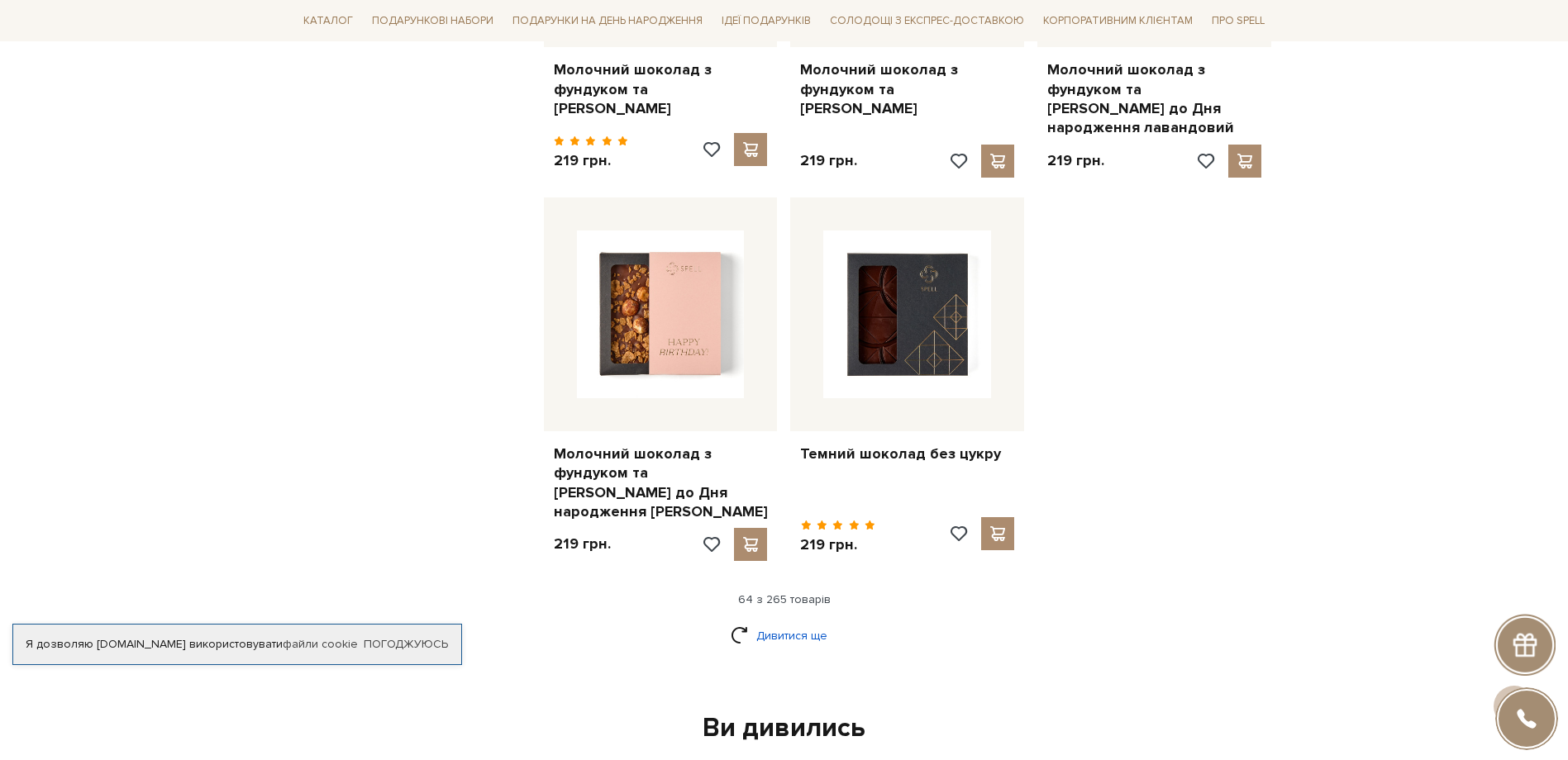
click at [789, 621] on link "Дивитися ще" at bounding box center [784, 636] width 107 height 29
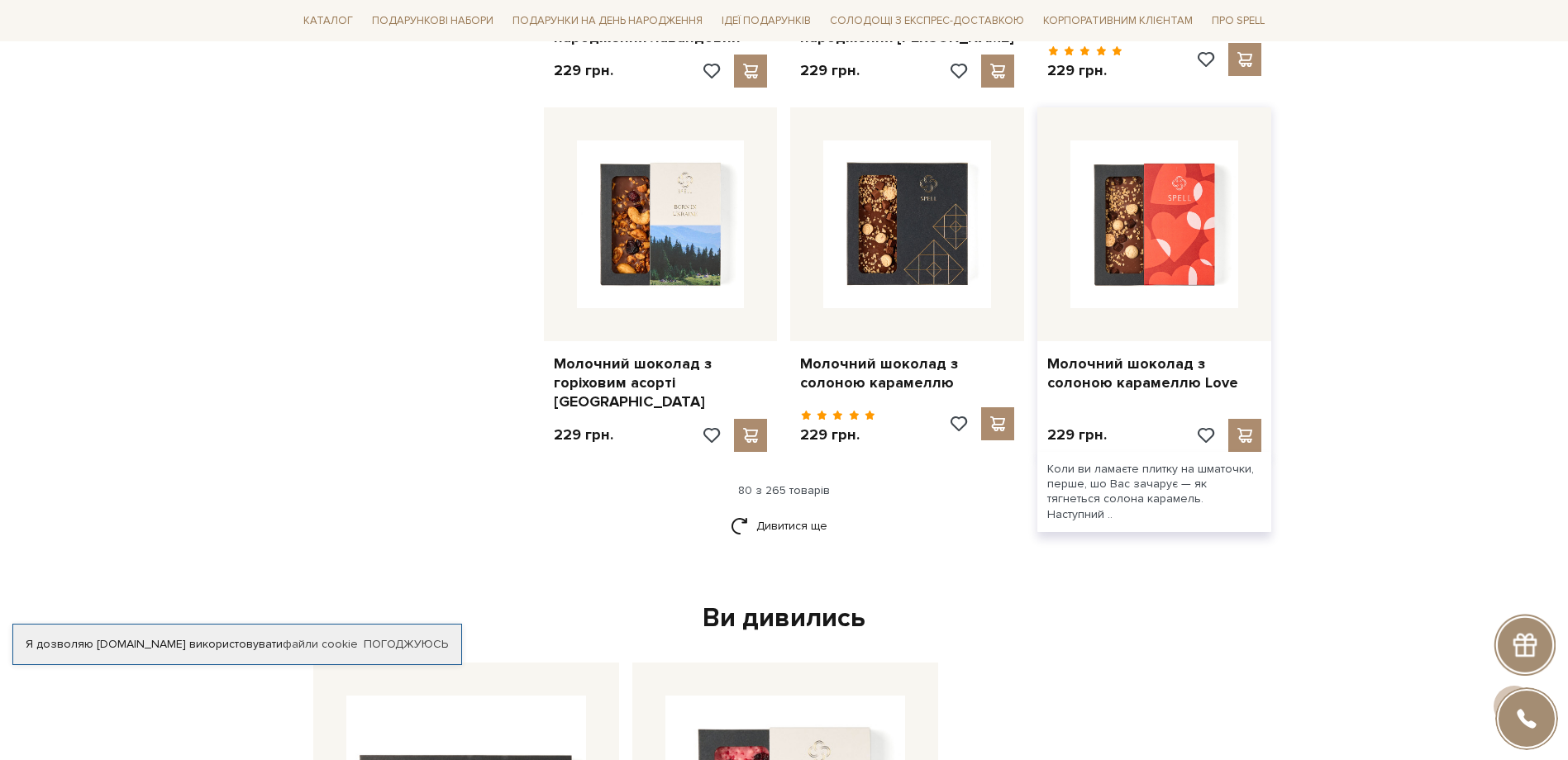
scroll to position [9512, 0]
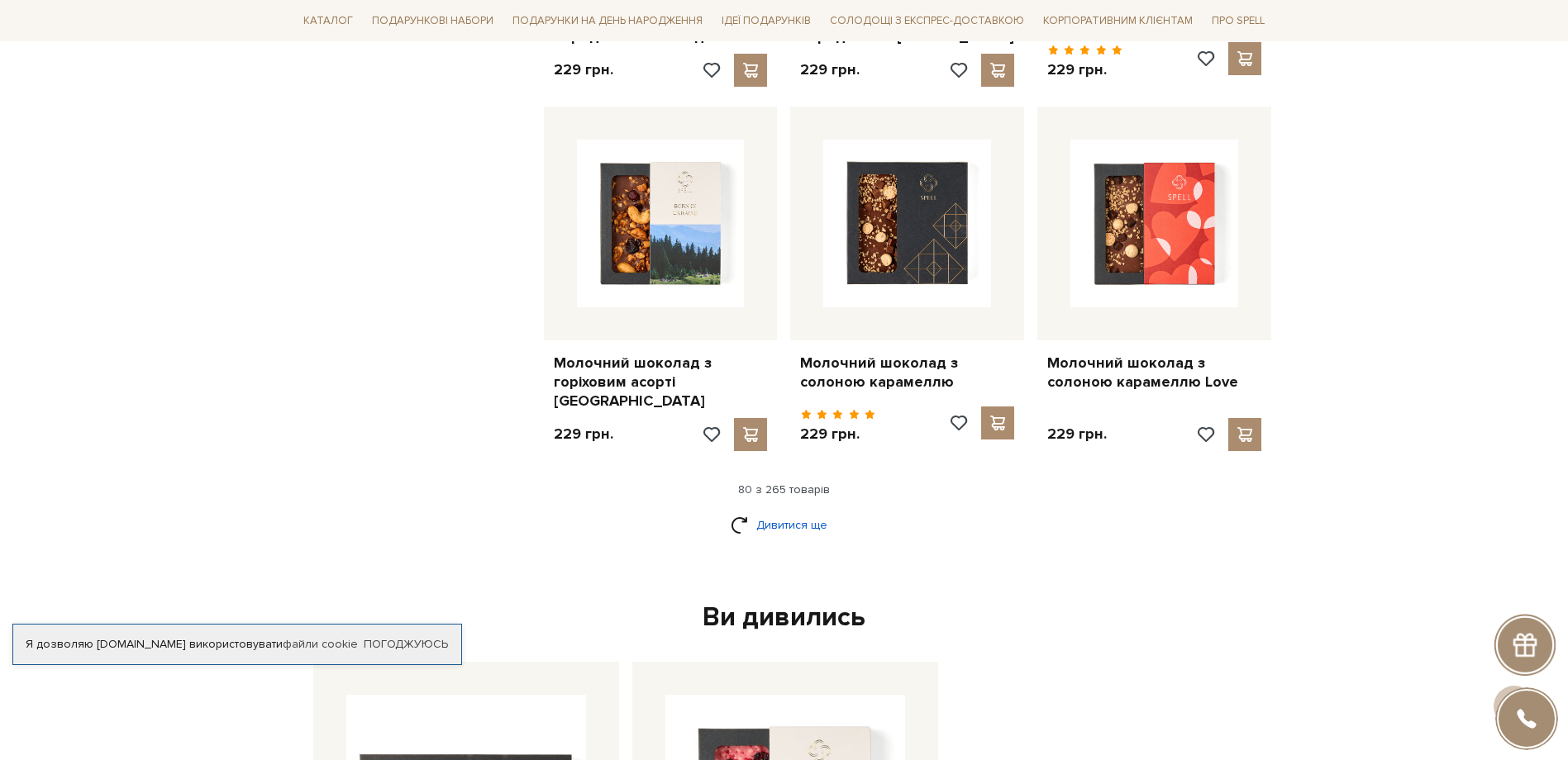
click at [797, 511] on link "Дивитися ще" at bounding box center [784, 525] width 107 height 29
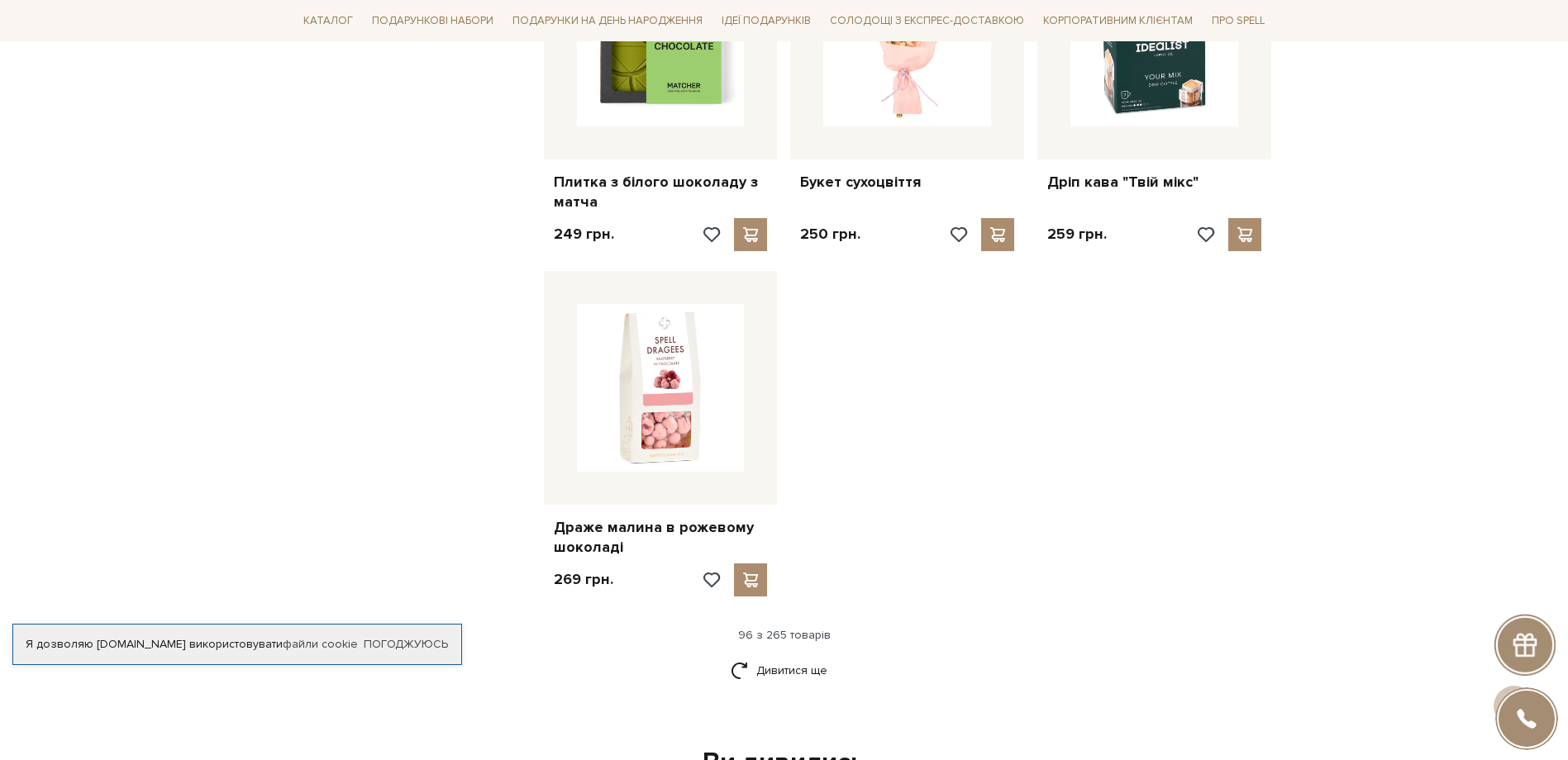
scroll to position [11576, 0]
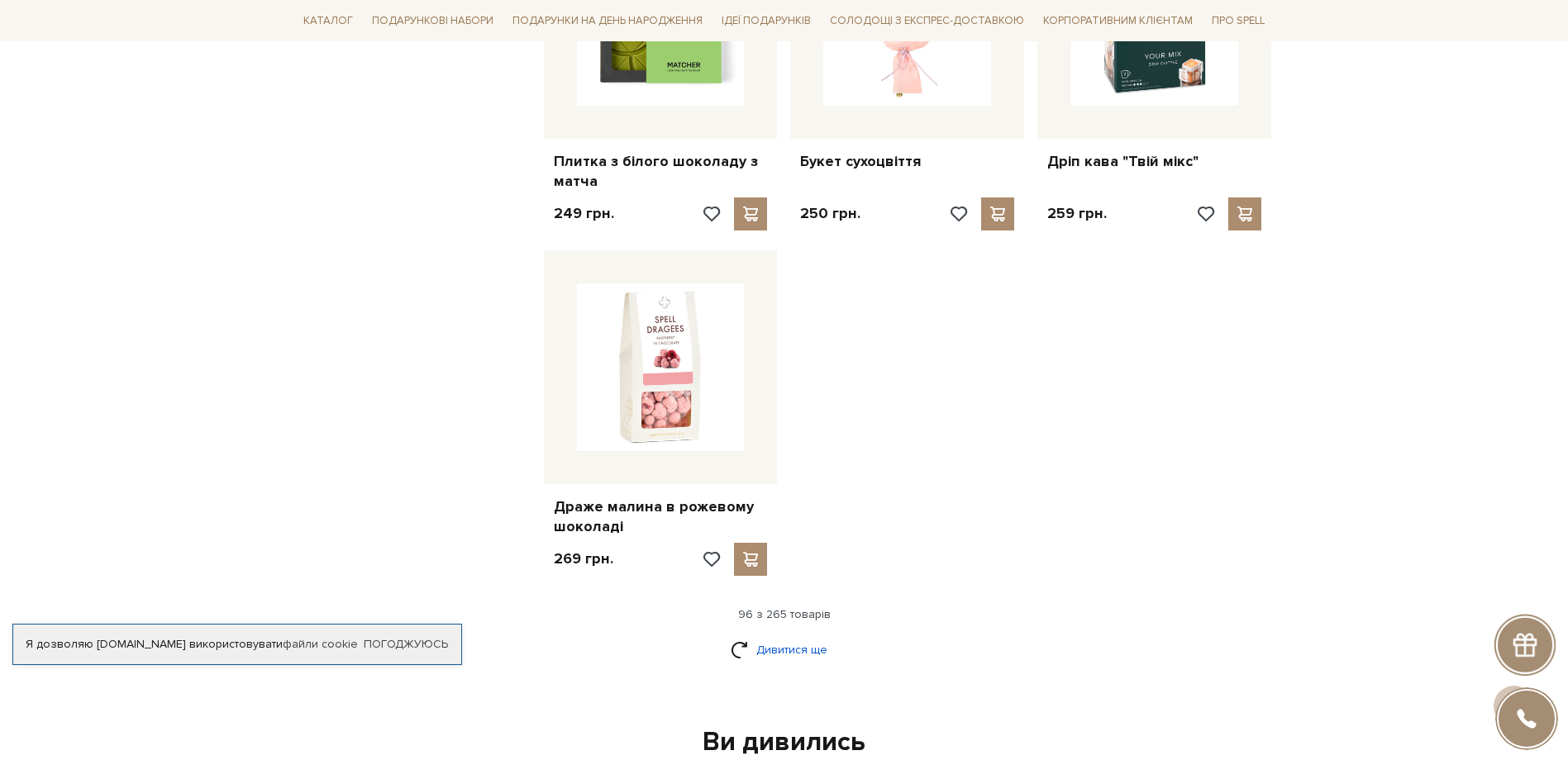
click at [787, 635] on link "Дивитися ще" at bounding box center [784, 649] width 107 height 29
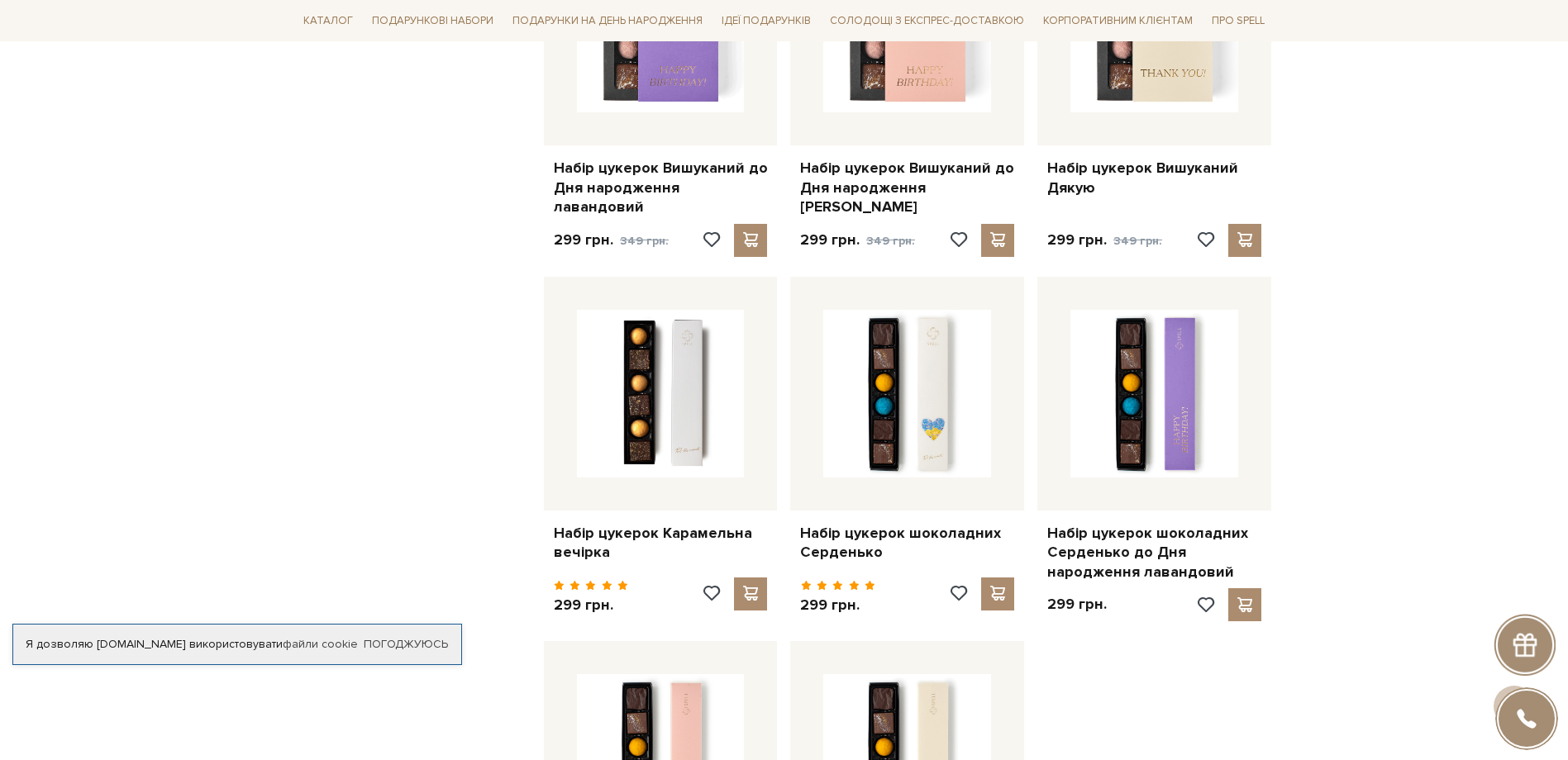
scroll to position [12981, 0]
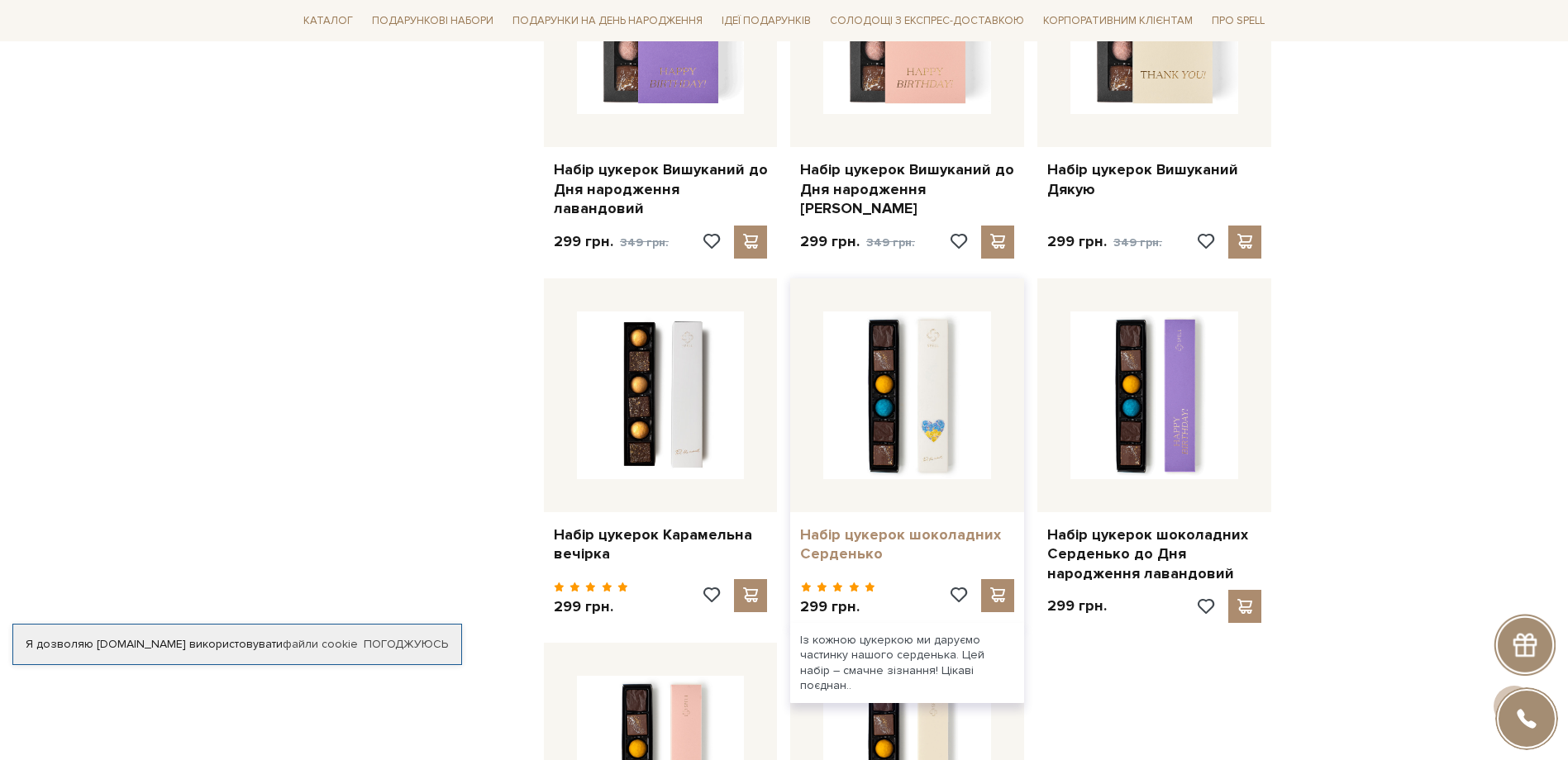
click at [940, 525] on link "Набір цукерок шоколадних Серденько" at bounding box center [907, 544] width 214 height 39
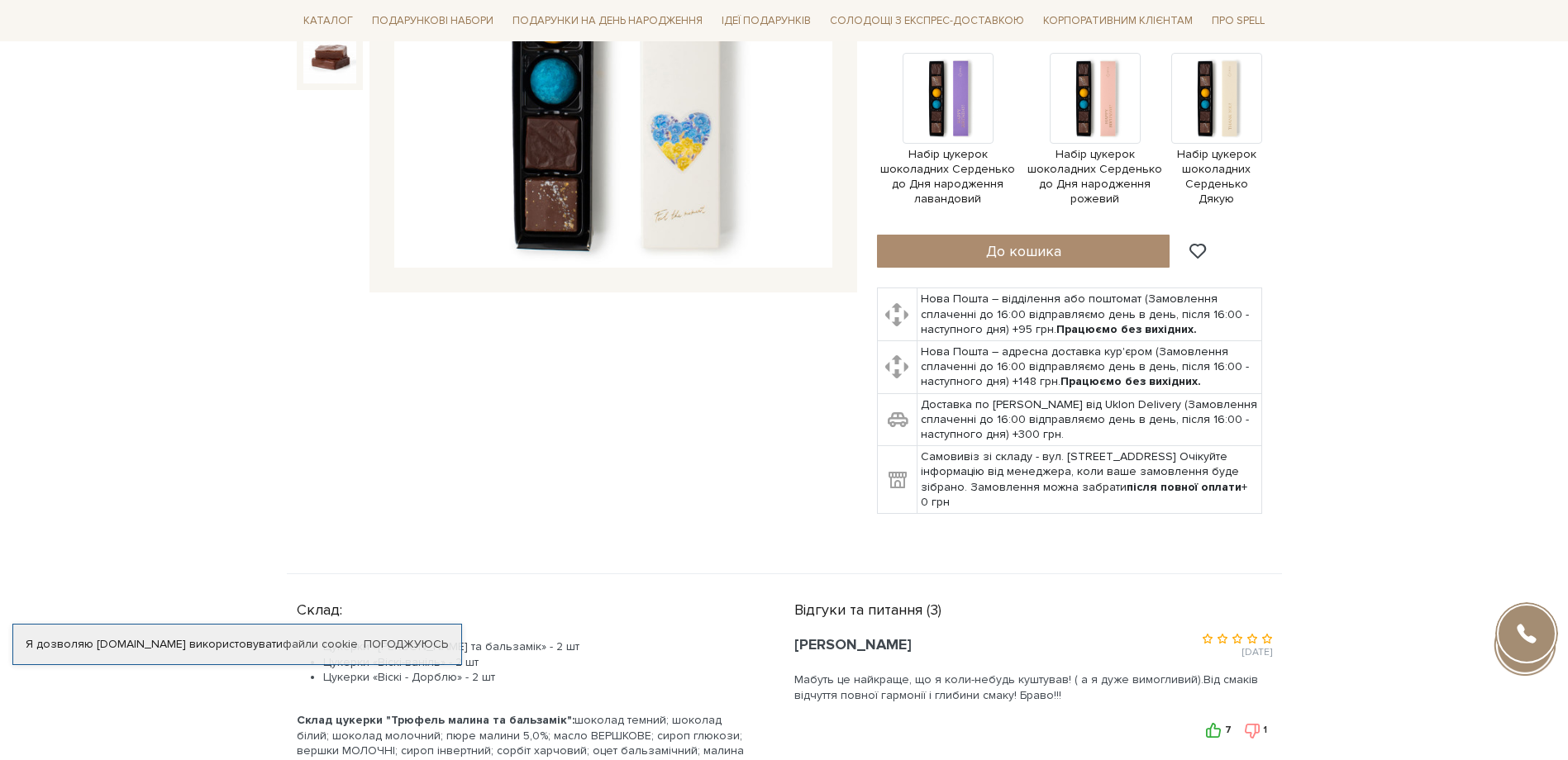
scroll to position [248, 0]
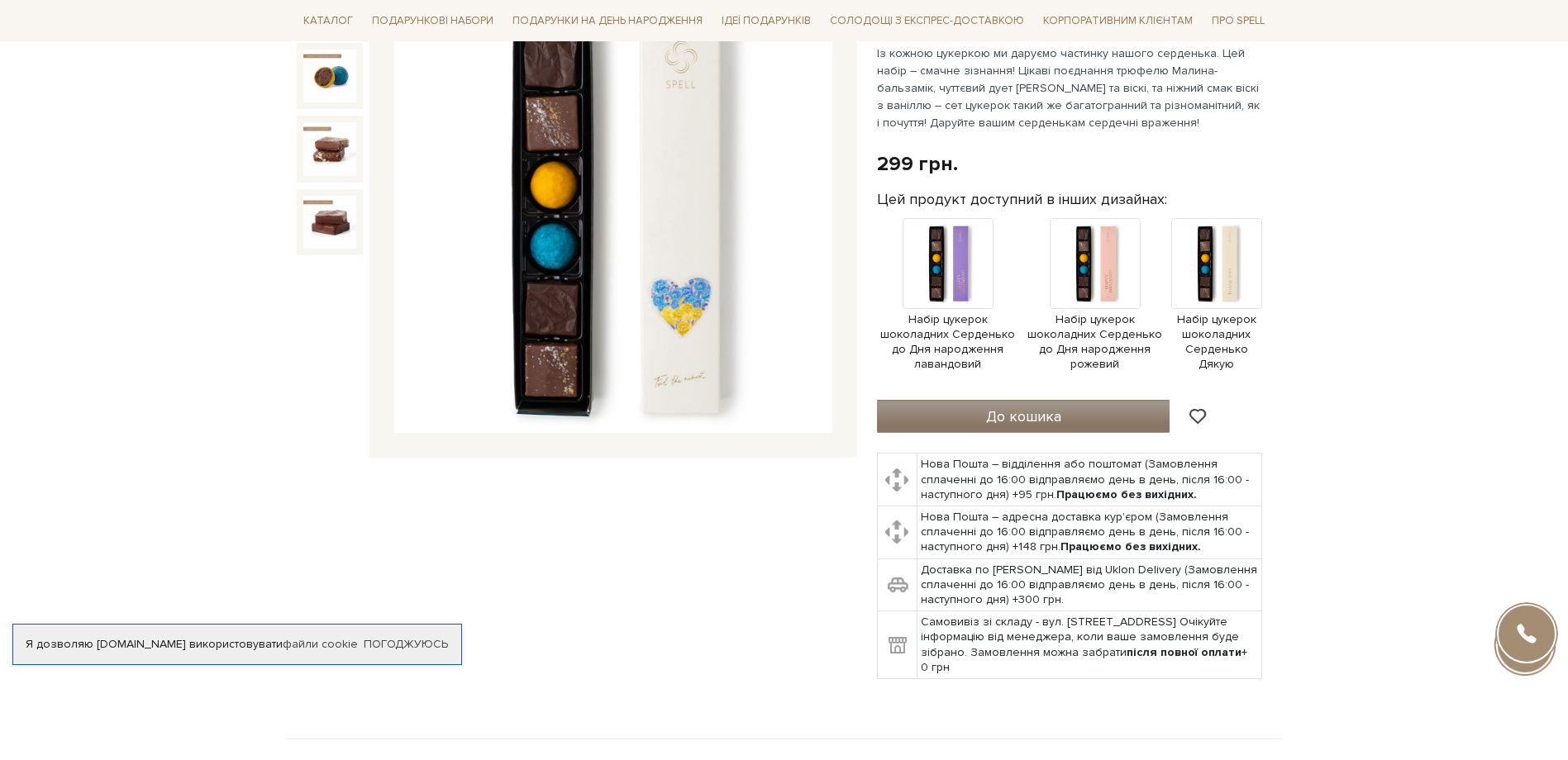
click at [1017, 405] on button "До кошика" at bounding box center [1023, 416] width 293 height 33
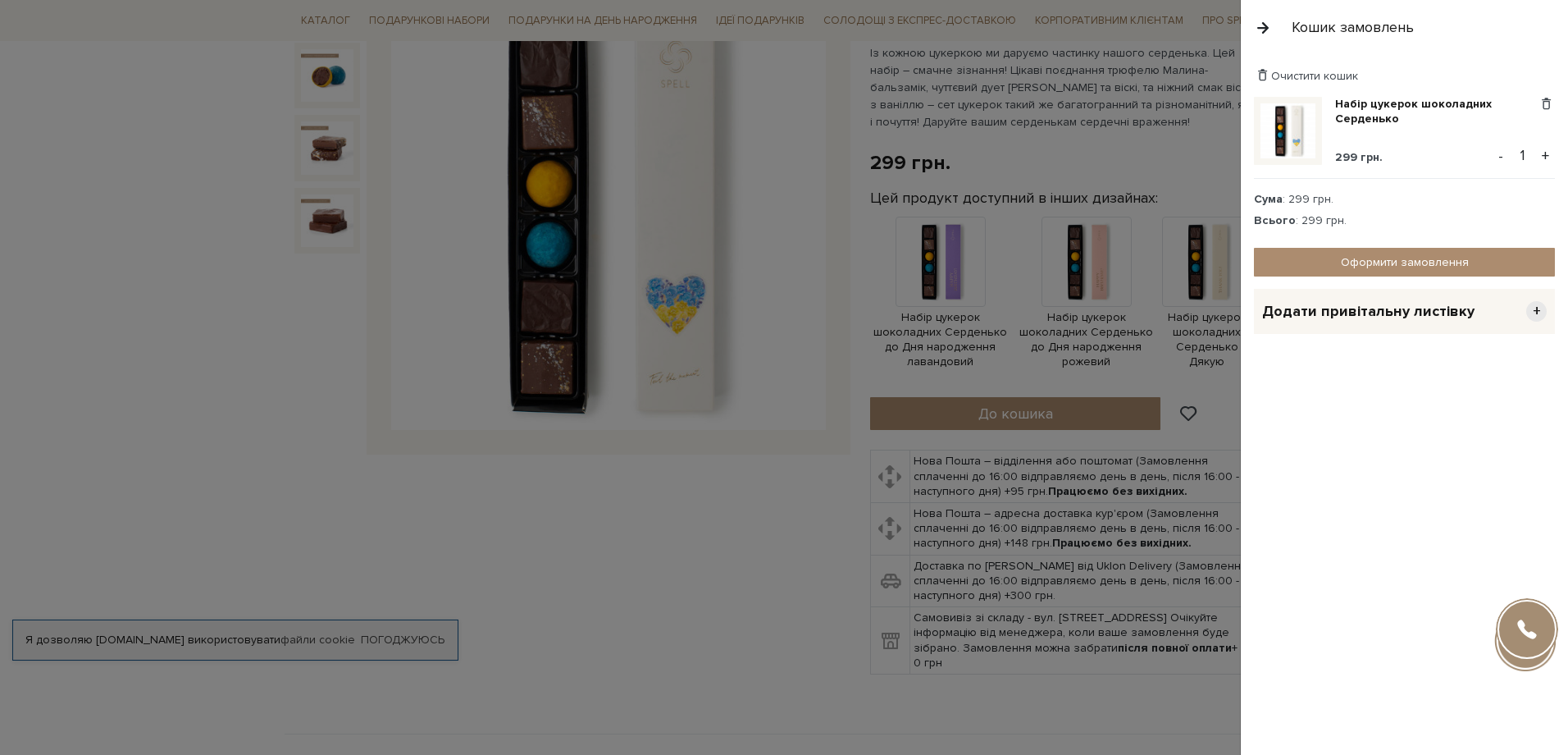
click at [1541, 158] on button "+" at bounding box center [1546, 156] width 19 height 25
click at [658, 538] on div at bounding box center [784, 377] width 1568 height 755
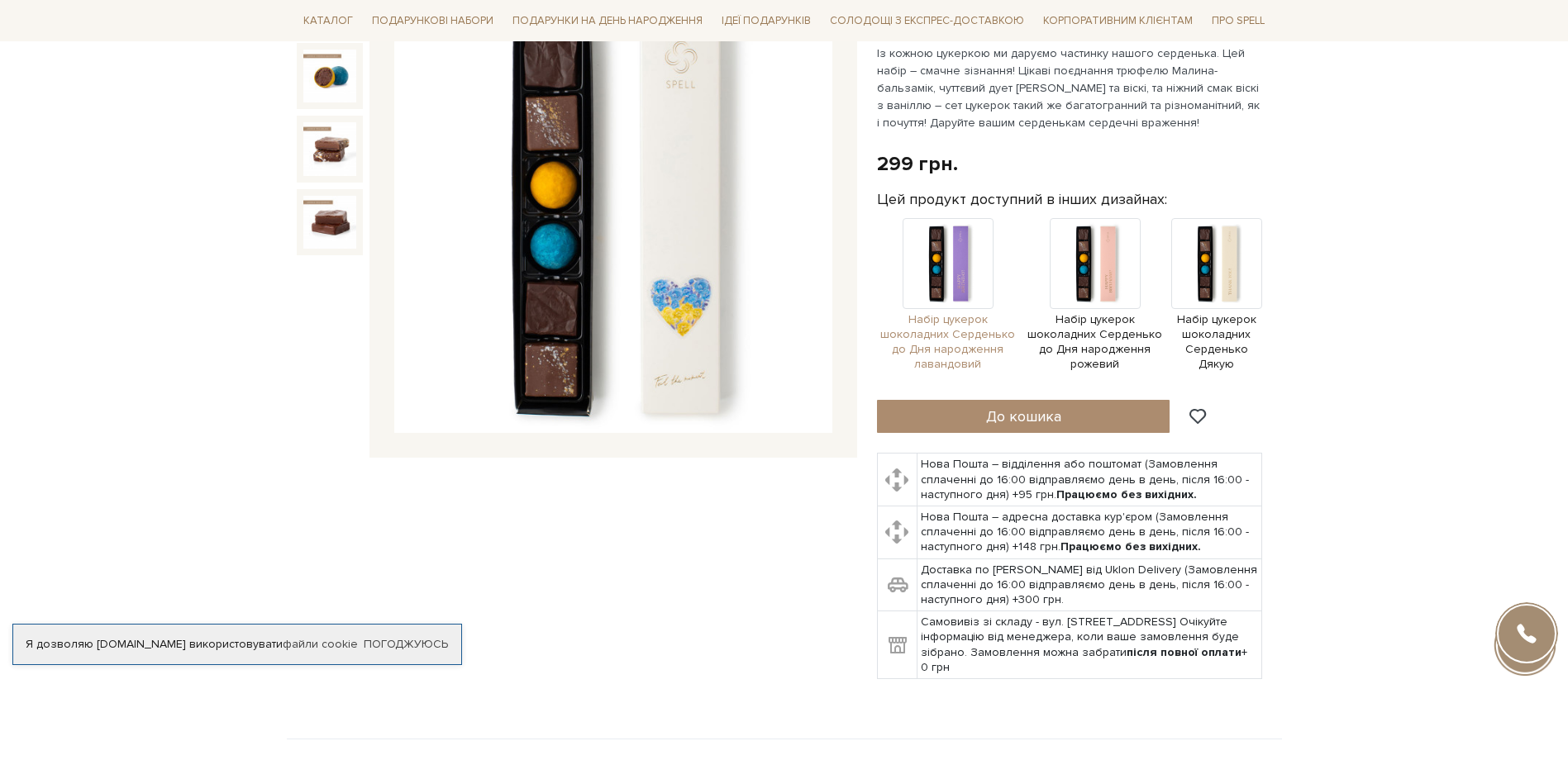
scroll to position [0, 0]
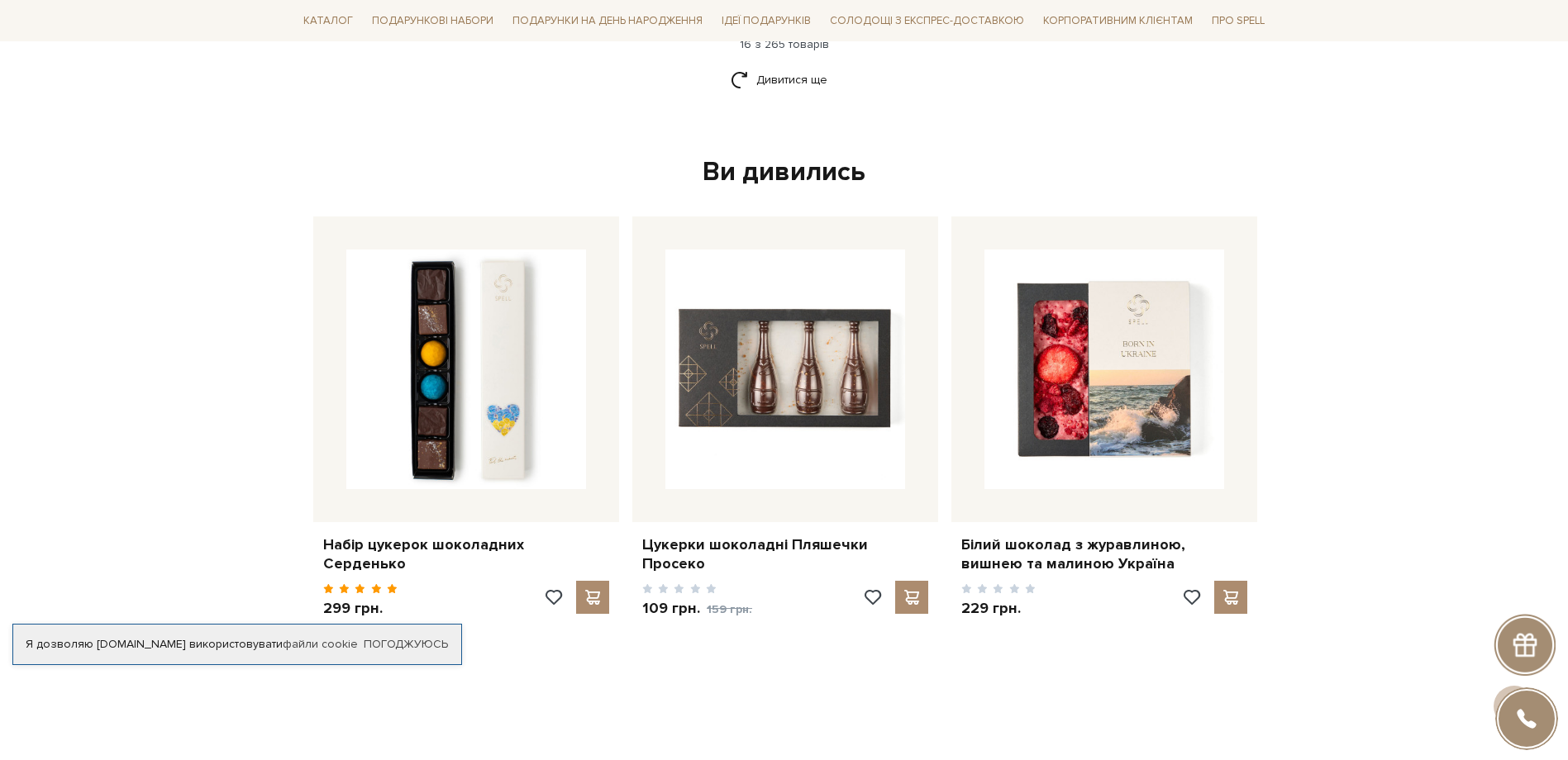
scroll to position [1930, 0]
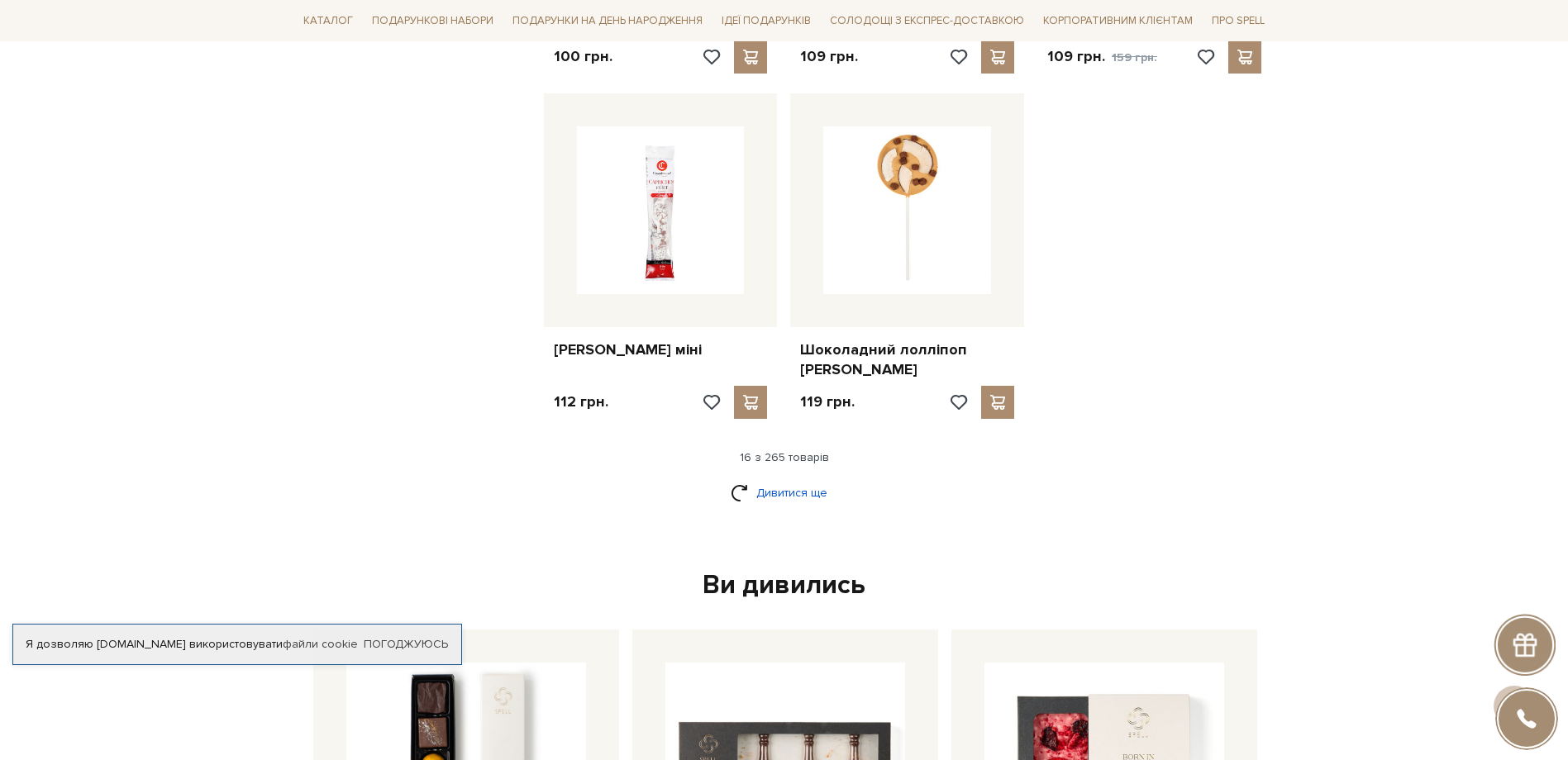
click at [808, 478] on link "Дивитися ще" at bounding box center [784, 492] width 107 height 29
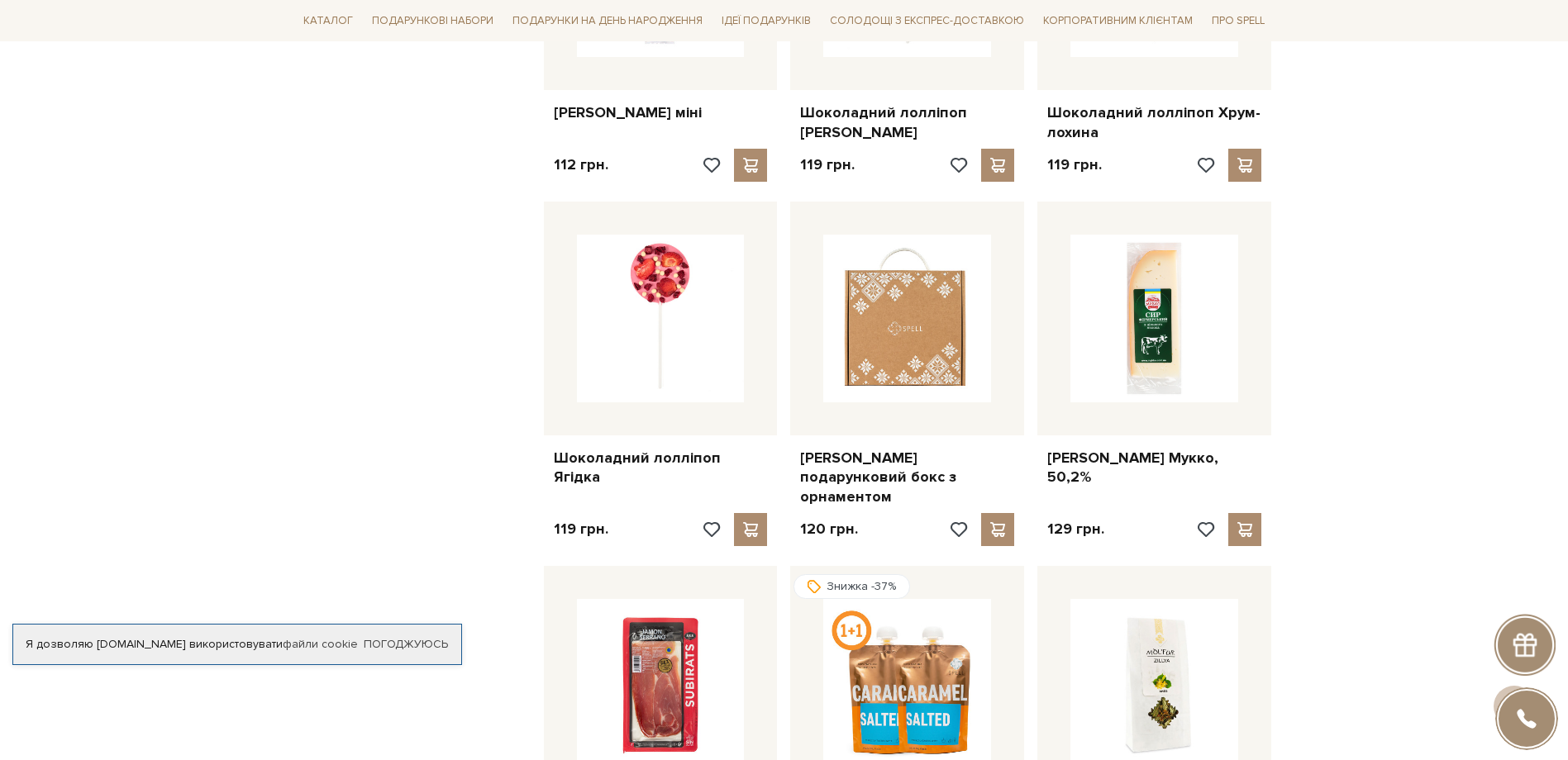
click at [1547, 229] on div "Головна Вся продукція Вся продукція Фільтри За замовчуванням За Ціною (зростанн…" at bounding box center [784, 325] width 1568 height 4619
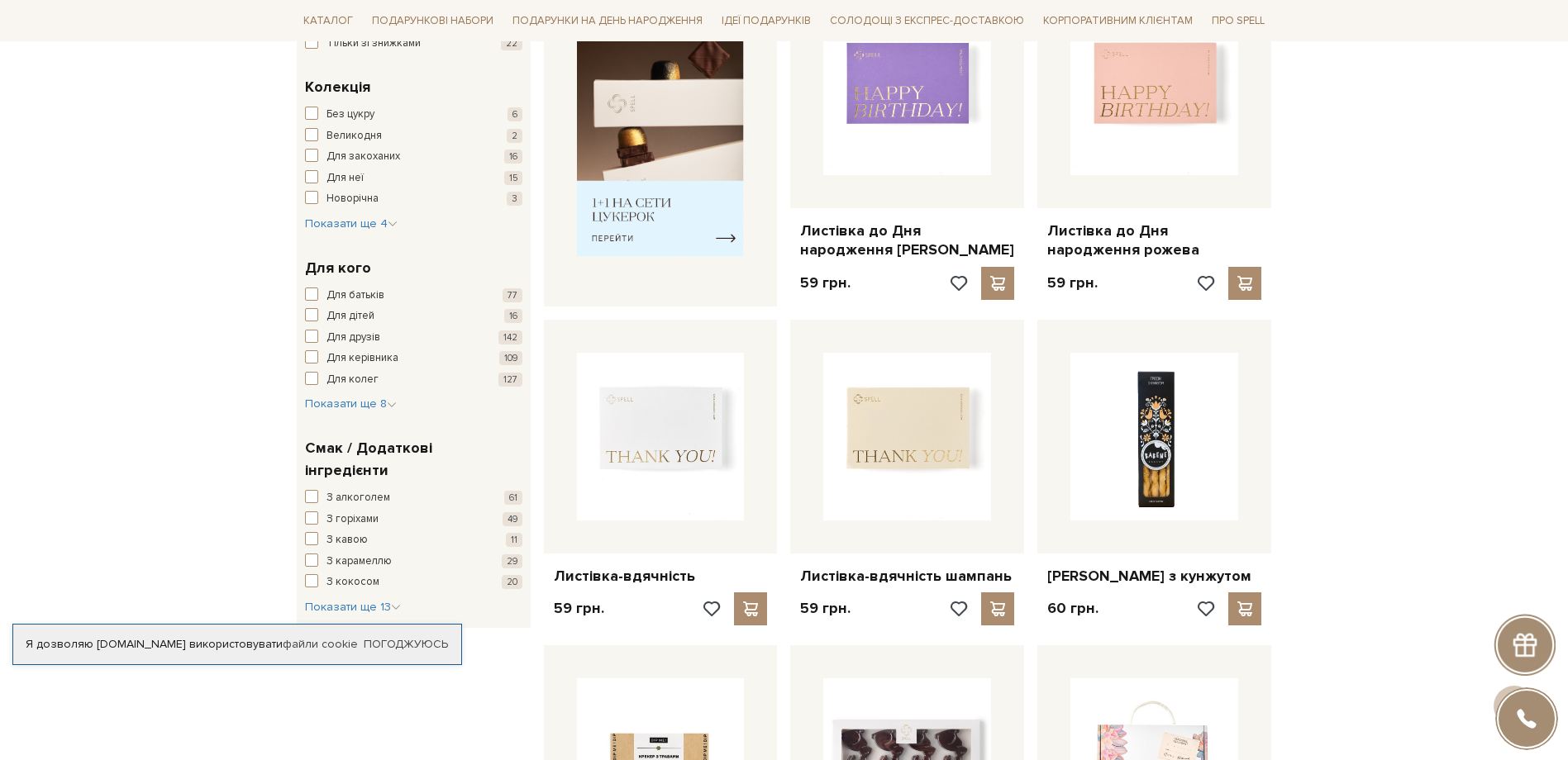
scroll to position [440, 0]
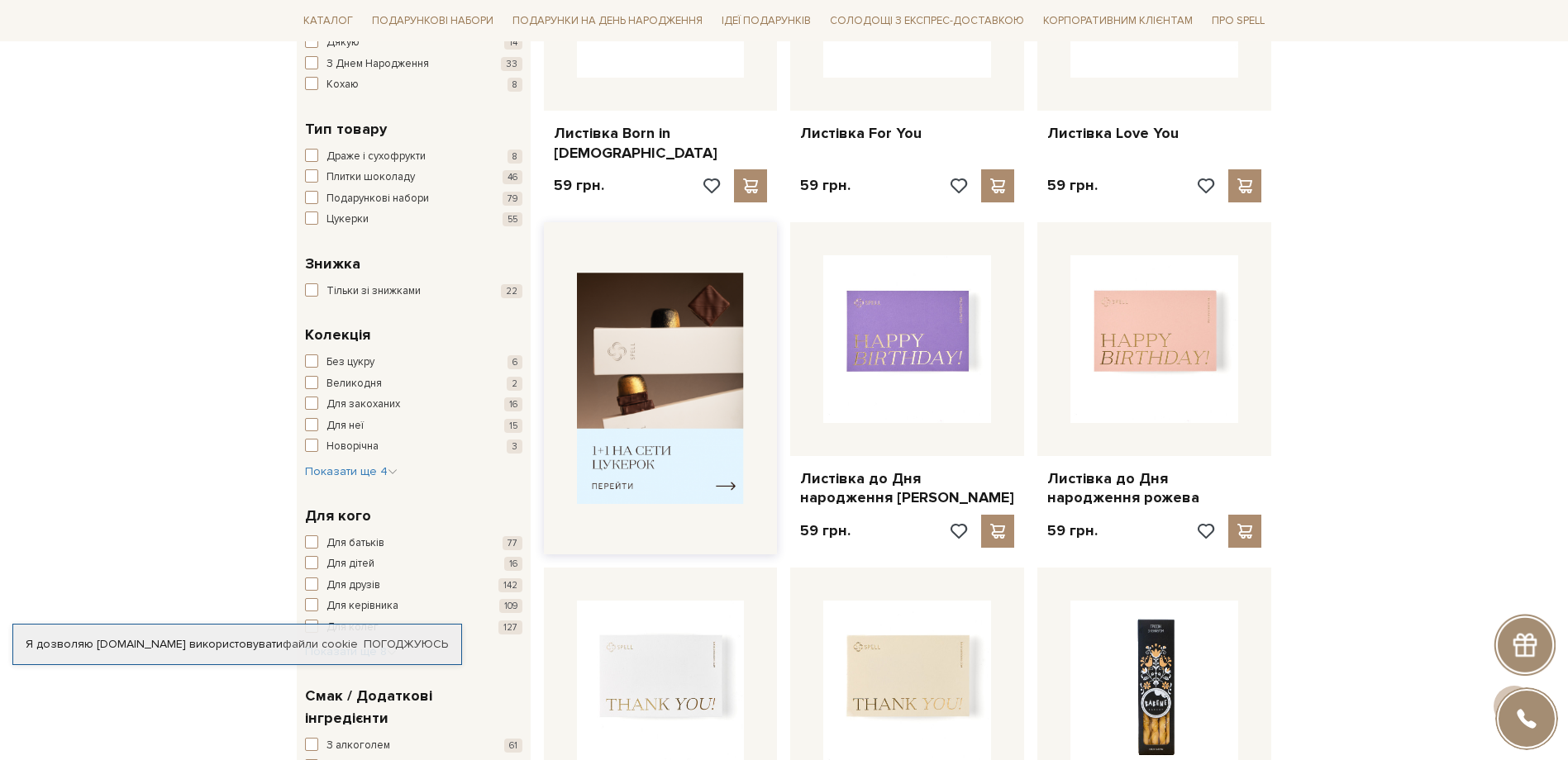
click at [647, 453] on img at bounding box center [660, 388] width 168 height 232
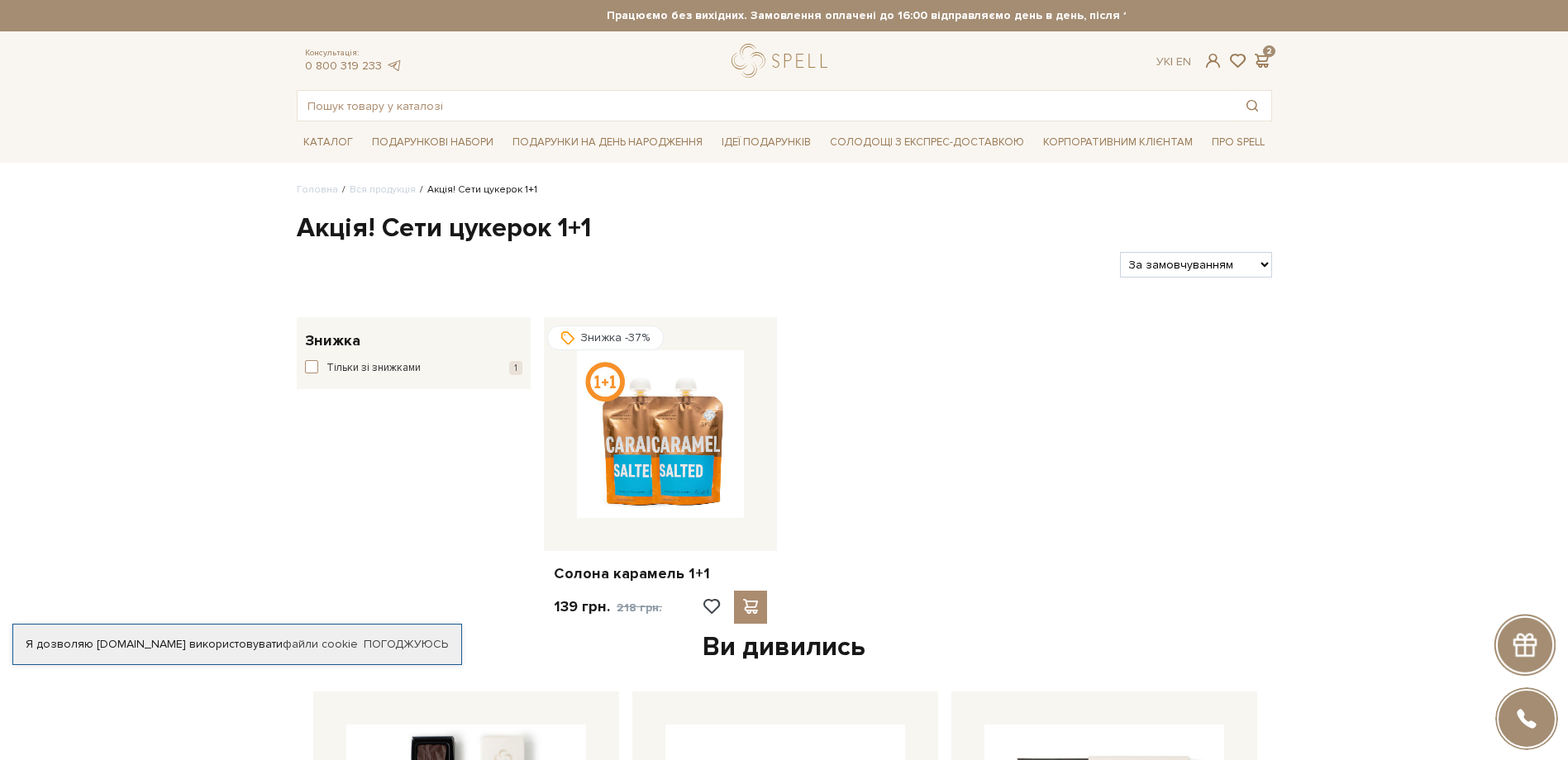
click at [512, 229] on h1 "Акція! Сети цукерок 1+1" at bounding box center [784, 229] width 975 height 35
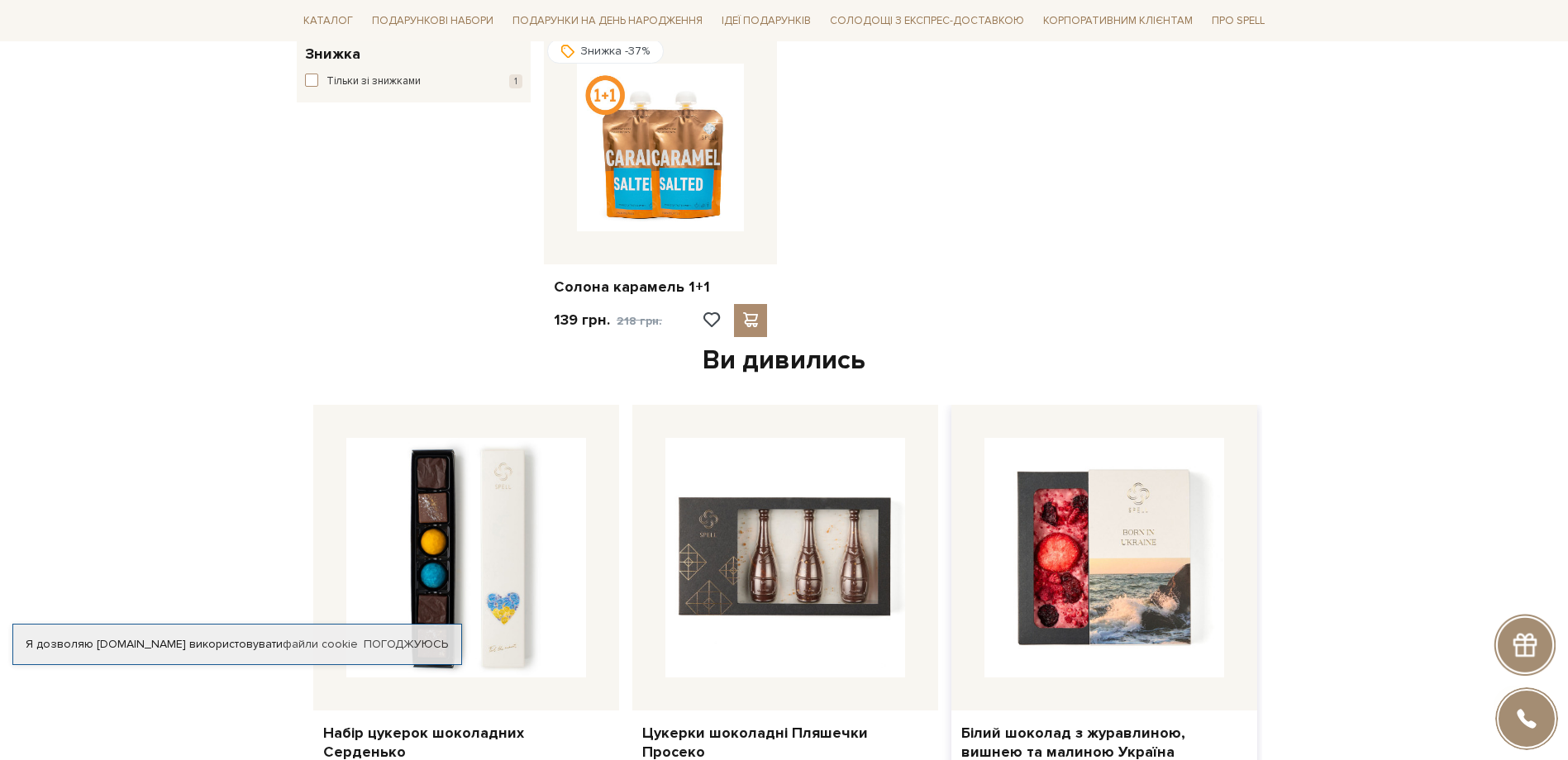
scroll to position [330, 0]
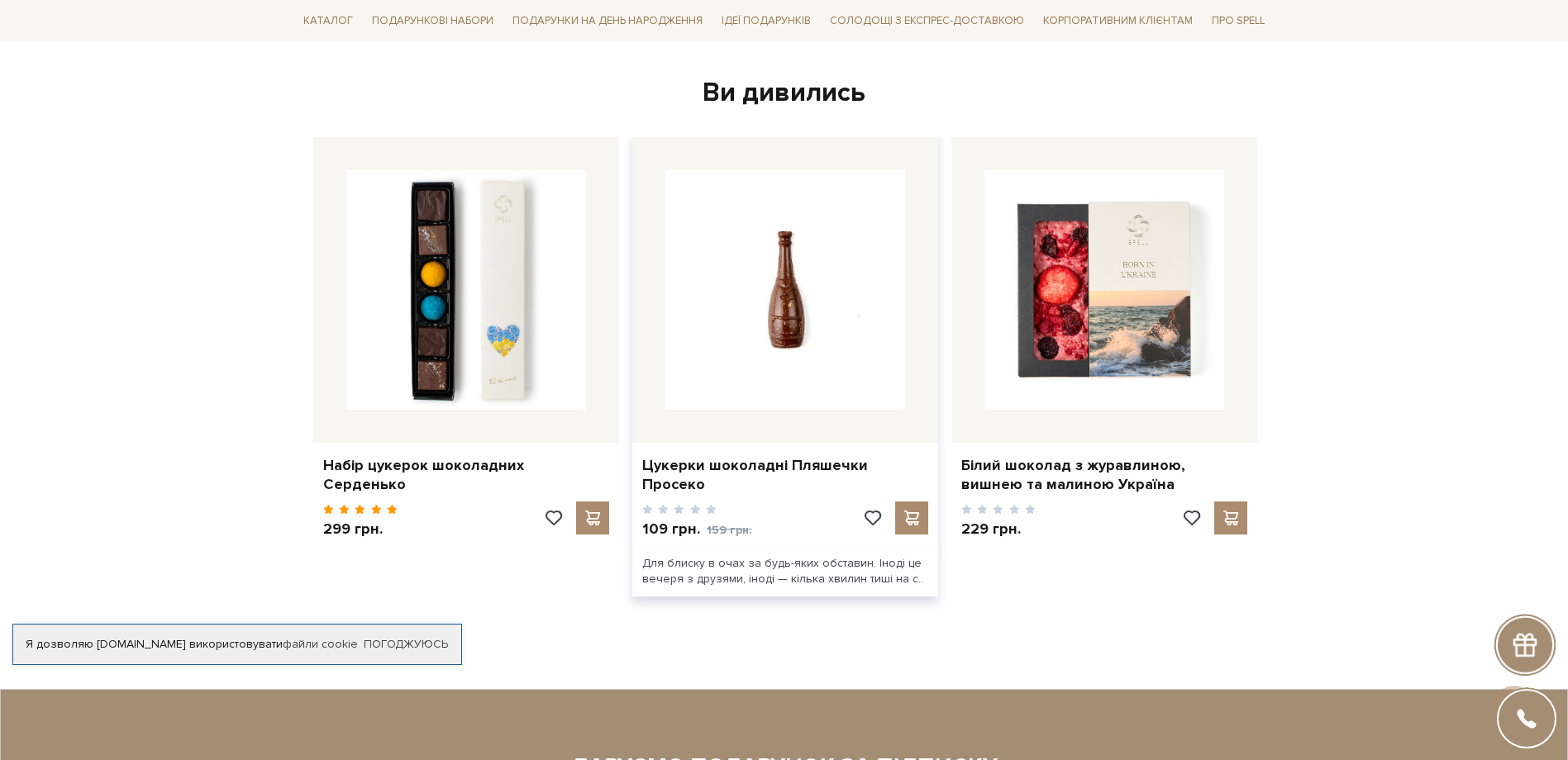
scroll to position [2340, 0]
